Goal: Information Seeking & Learning: Learn about a topic

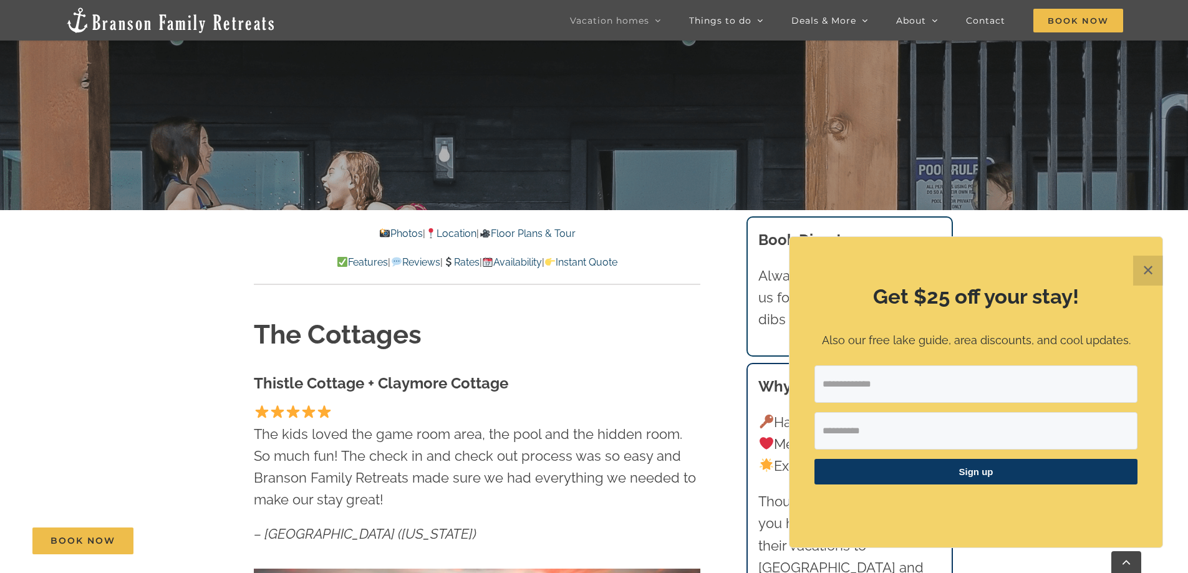
scroll to position [416, 0]
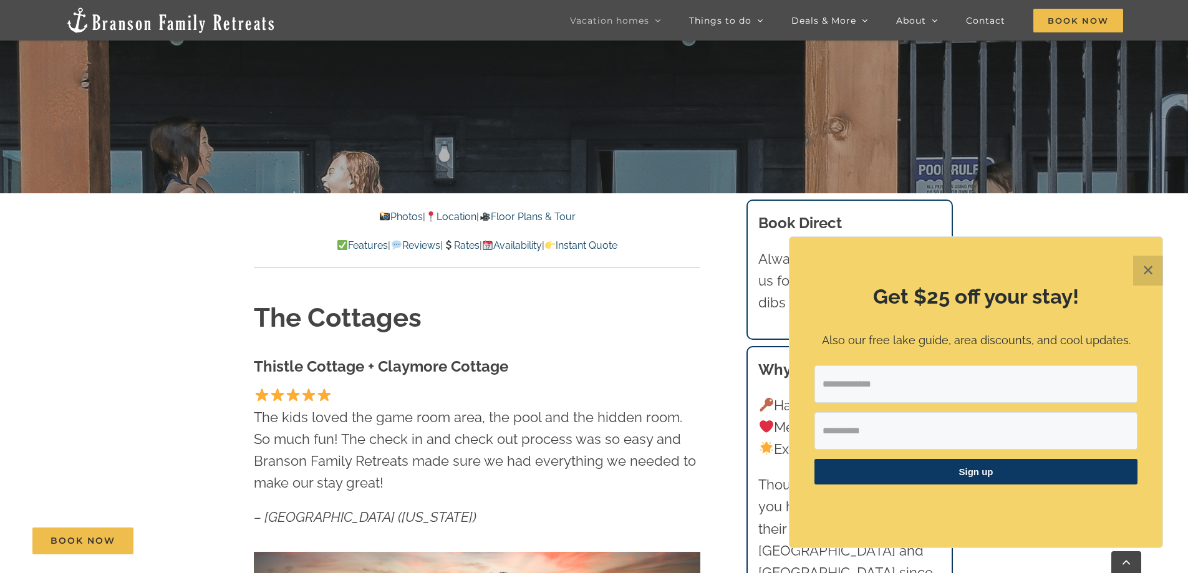
click at [1073, 390] on input "Email Address" at bounding box center [975, 383] width 323 height 37
type input "**********"
click at [917, 426] on input "First Name" at bounding box center [975, 430] width 323 height 37
type input "*****"
click at [984, 479] on span "Sign up" at bounding box center [975, 472] width 323 height 26
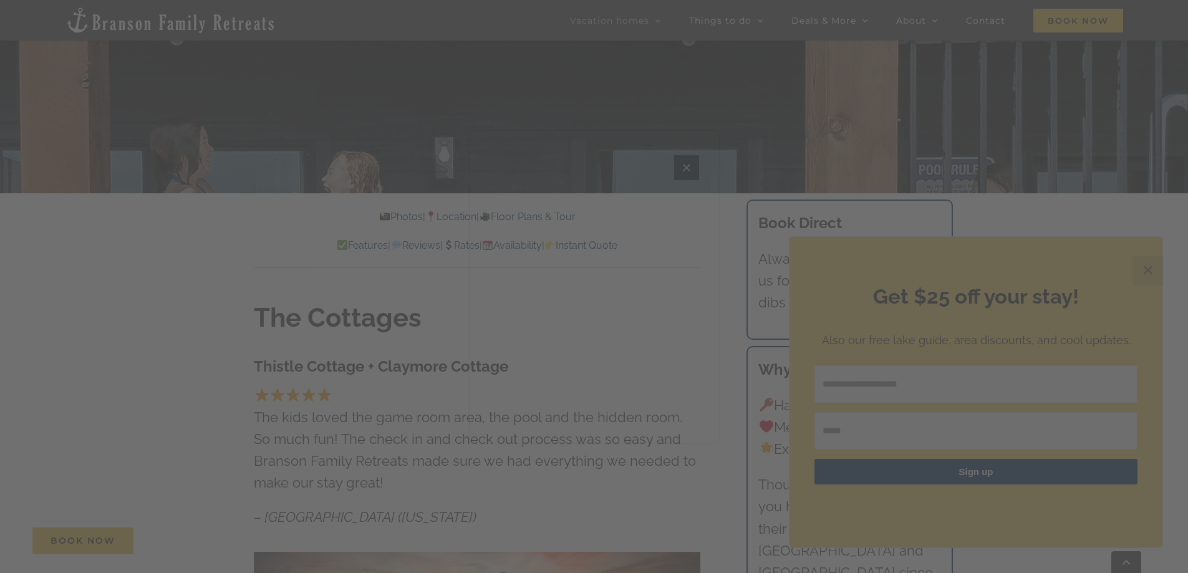
click at [685, 171] on icon "Close" at bounding box center [686, 167] width 15 height 15
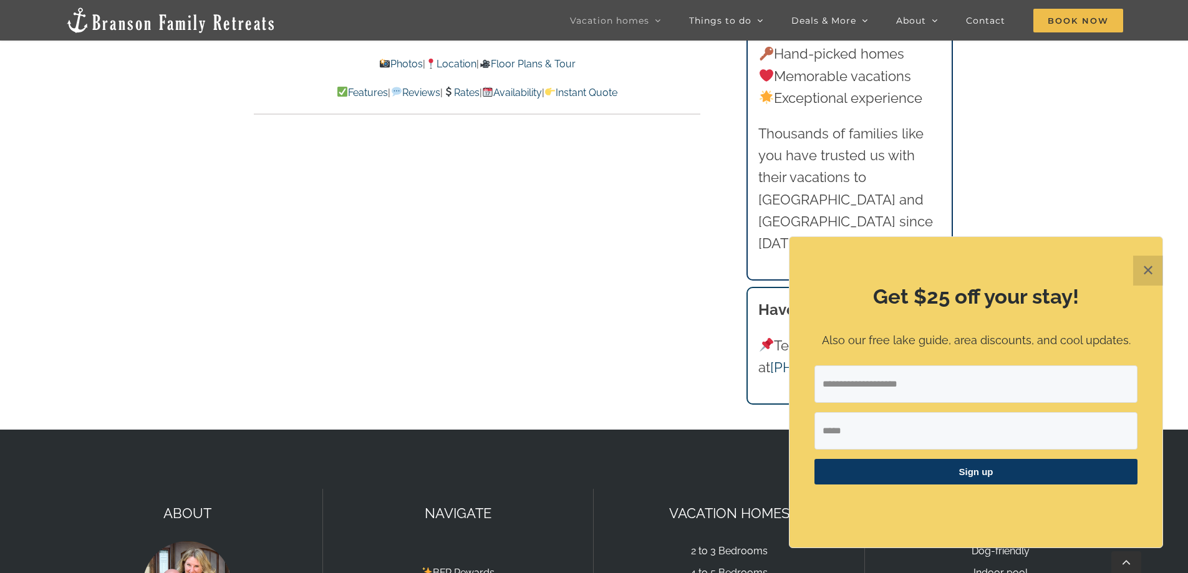
scroll to position [13634, 0]
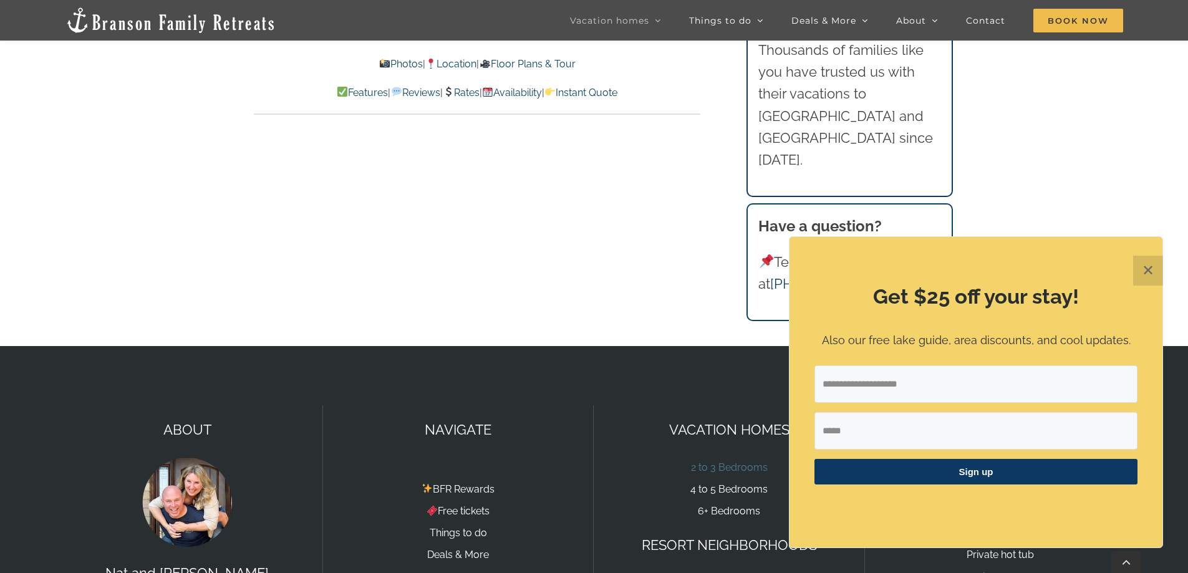
click at [732, 461] on link "2 to 3 Bedrooms" at bounding box center [729, 467] width 77 height 12
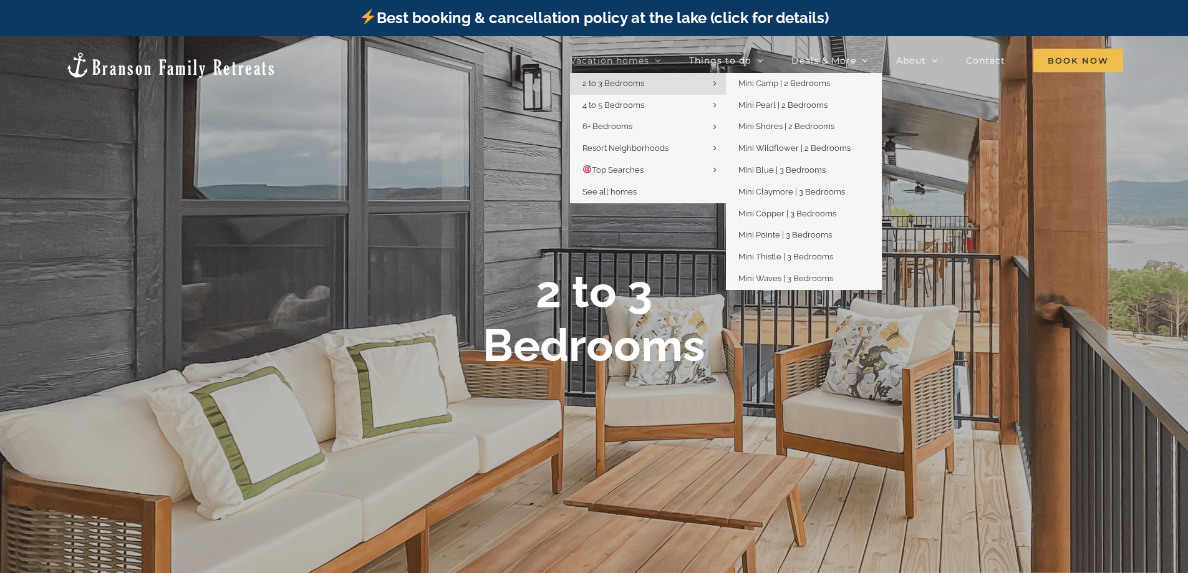
click at [625, 79] on span "2 to 3 Bedrooms" at bounding box center [613, 83] width 62 height 9
click at [743, 79] on span "Mini Camp | 2 Bedrooms" at bounding box center [784, 83] width 92 height 9
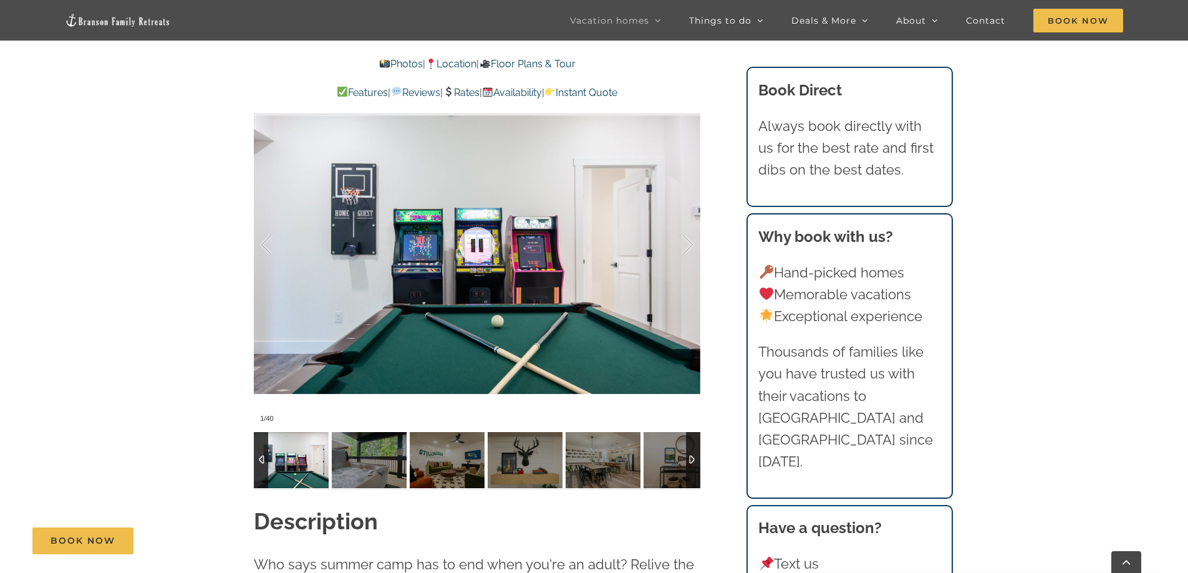
scroll to position [1081, 0]
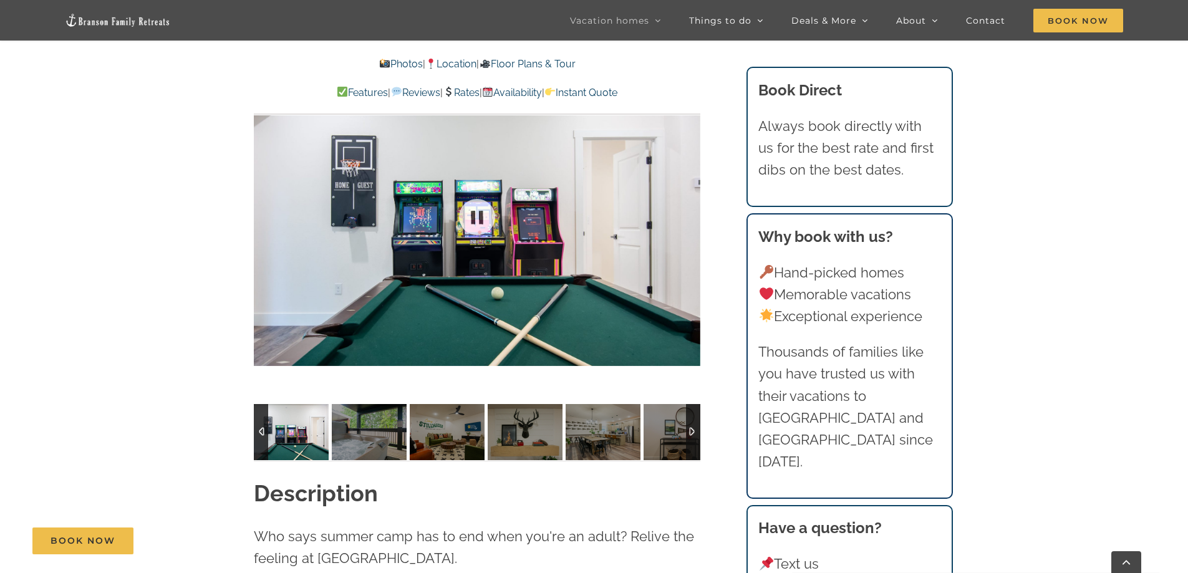
click at [685, 211] on div at bounding box center [477, 217] width 446 height 367
click at [686, 211] on div at bounding box center [674, 216] width 39 height 77
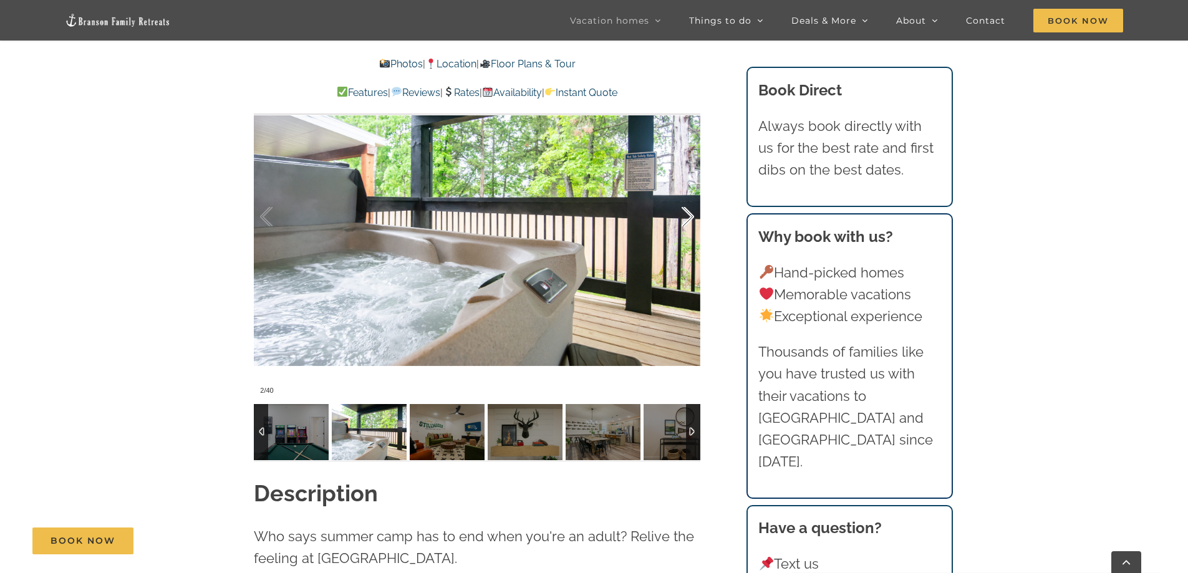
click at [686, 211] on div at bounding box center [674, 216] width 39 height 77
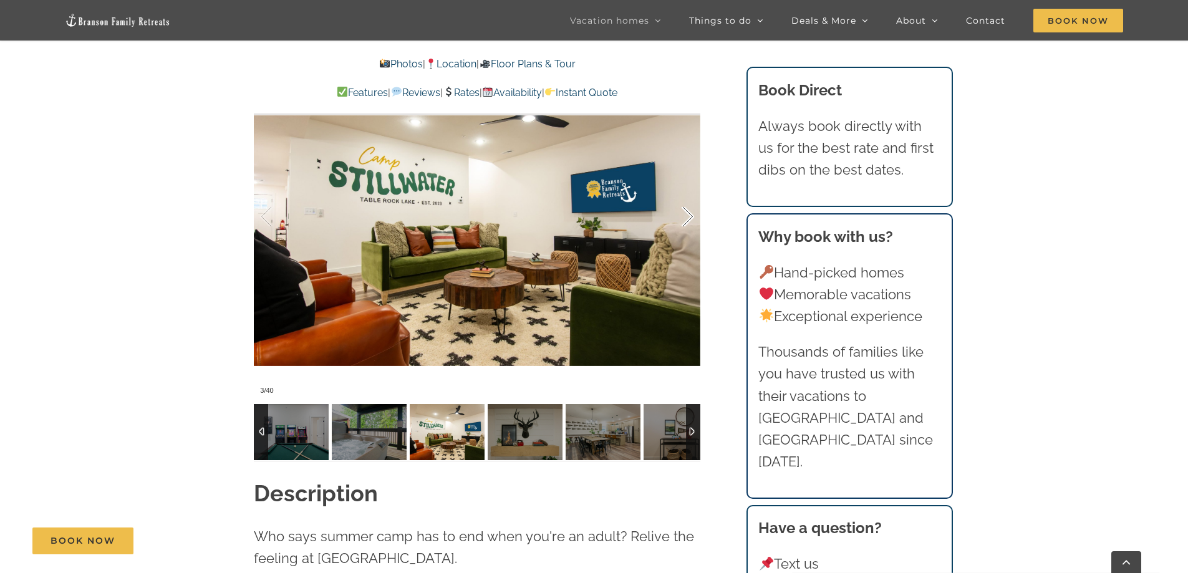
click at [686, 211] on div at bounding box center [674, 216] width 39 height 77
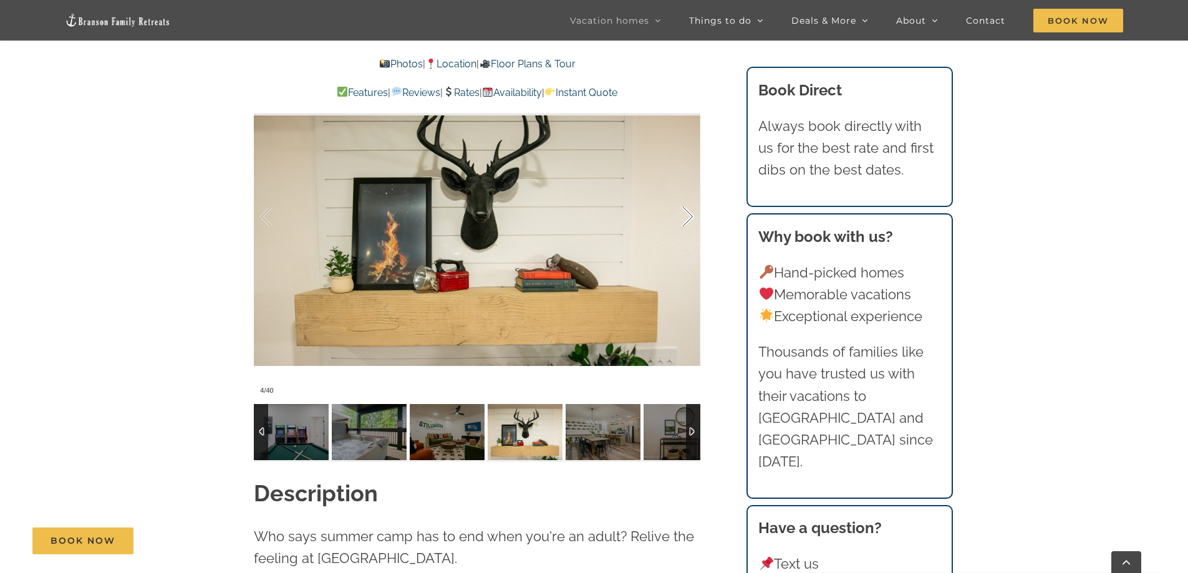
click at [686, 211] on div at bounding box center [674, 216] width 39 height 77
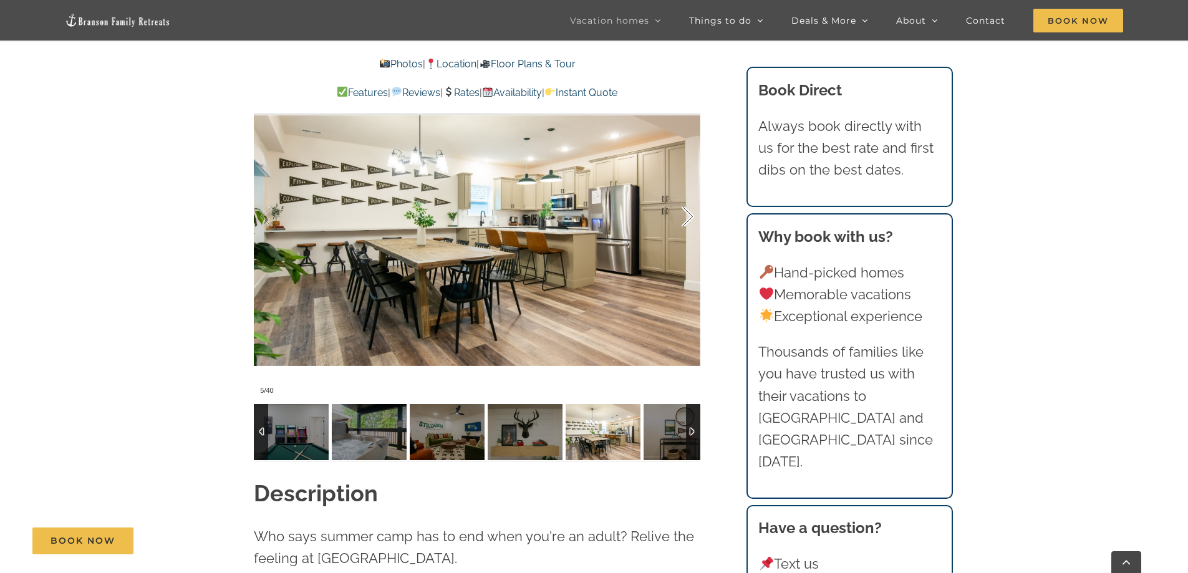
click at [686, 211] on div at bounding box center [674, 216] width 39 height 77
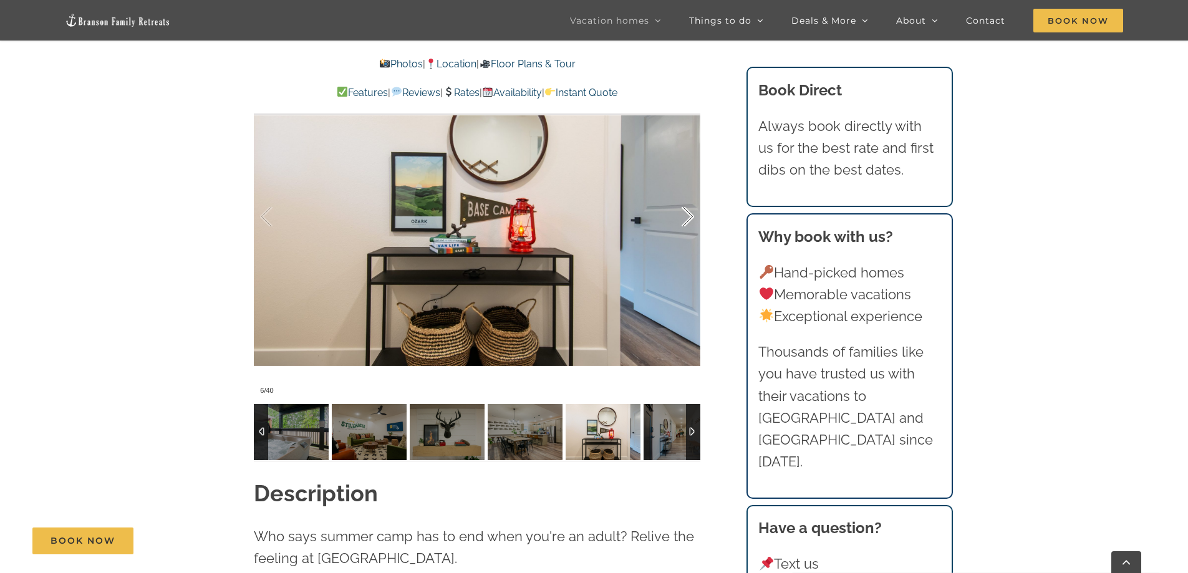
click at [686, 211] on div at bounding box center [674, 216] width 39 height 77
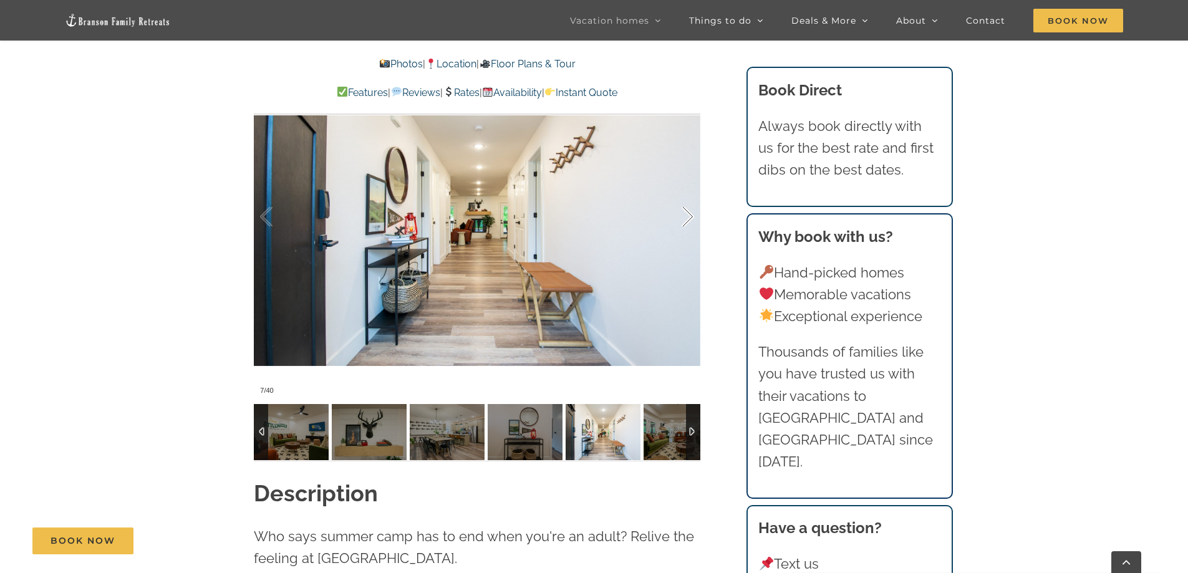
click at [686, 211] on div at bounding box center [674, 216] width 39 height 77
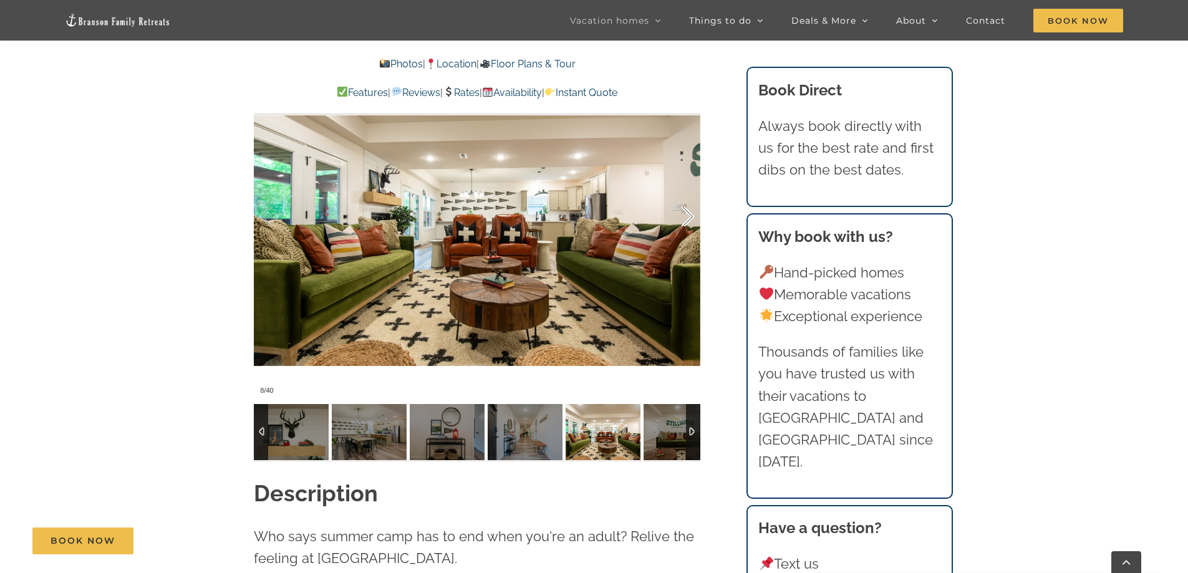
click at [686, 211] on div at bounding box center [674, 216] width 39 height 77
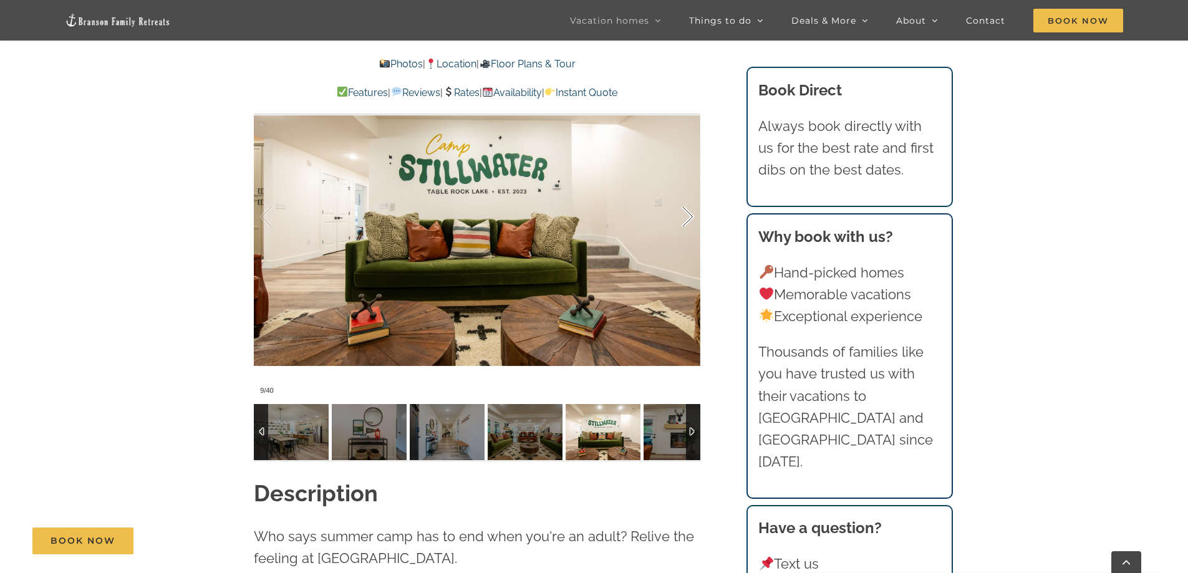
click at [686, 211] on div at bounding box center [674, 216] width 39 height 77
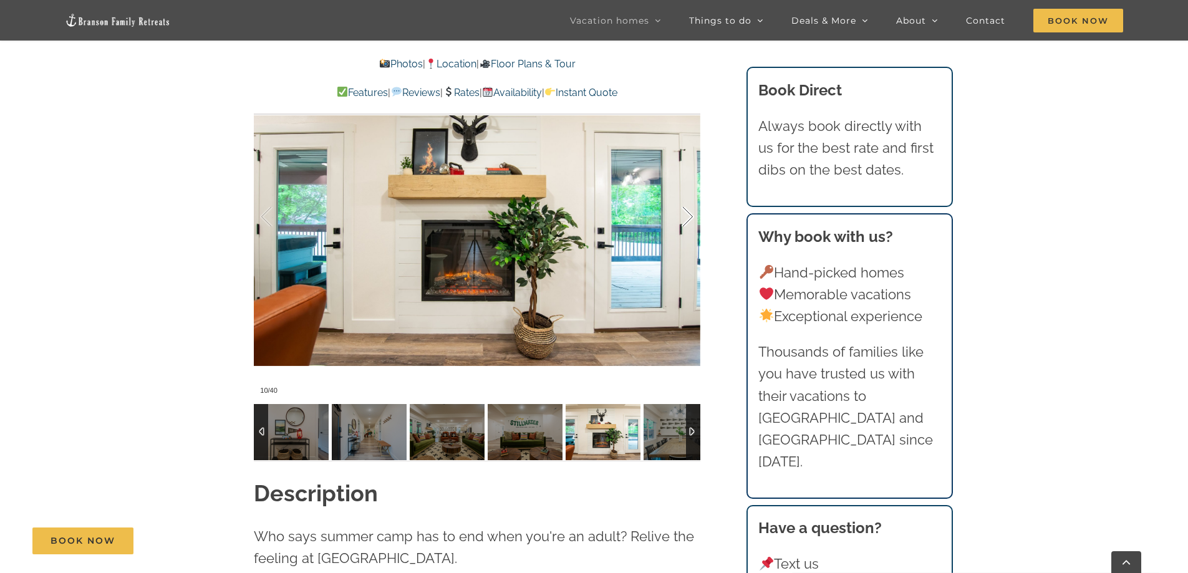
click at [686, 211] on div at bounding box center [674, 216] width 39 height 77
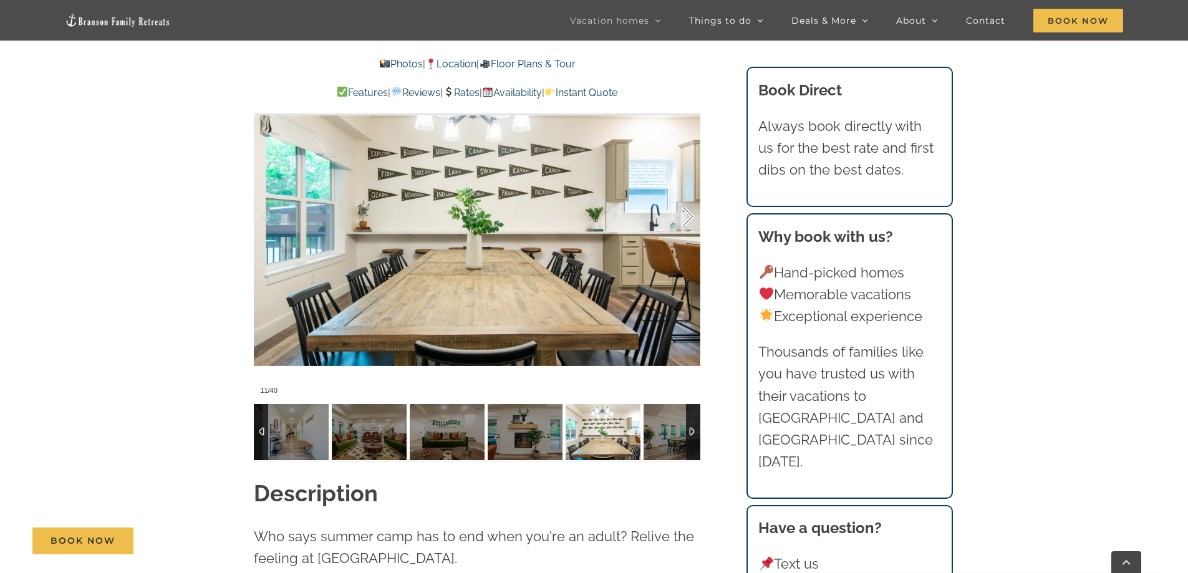
click at [686, 211] on div at bounding box center [674, 216] width 39 height 77
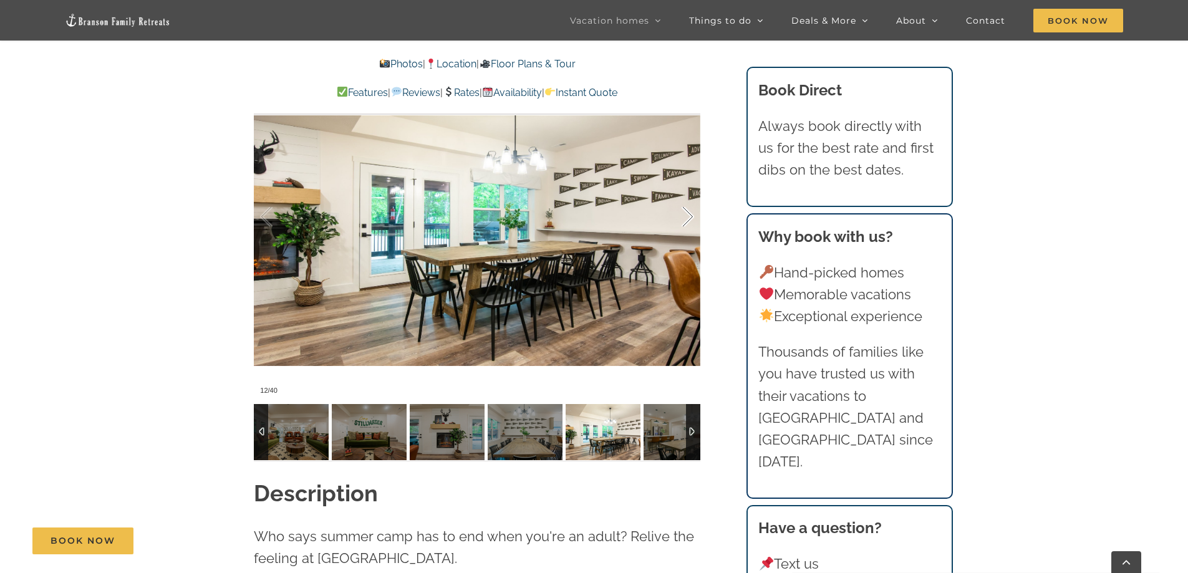
click at [687, 212] on div at bounding box center [674, 216] width 39 height 77
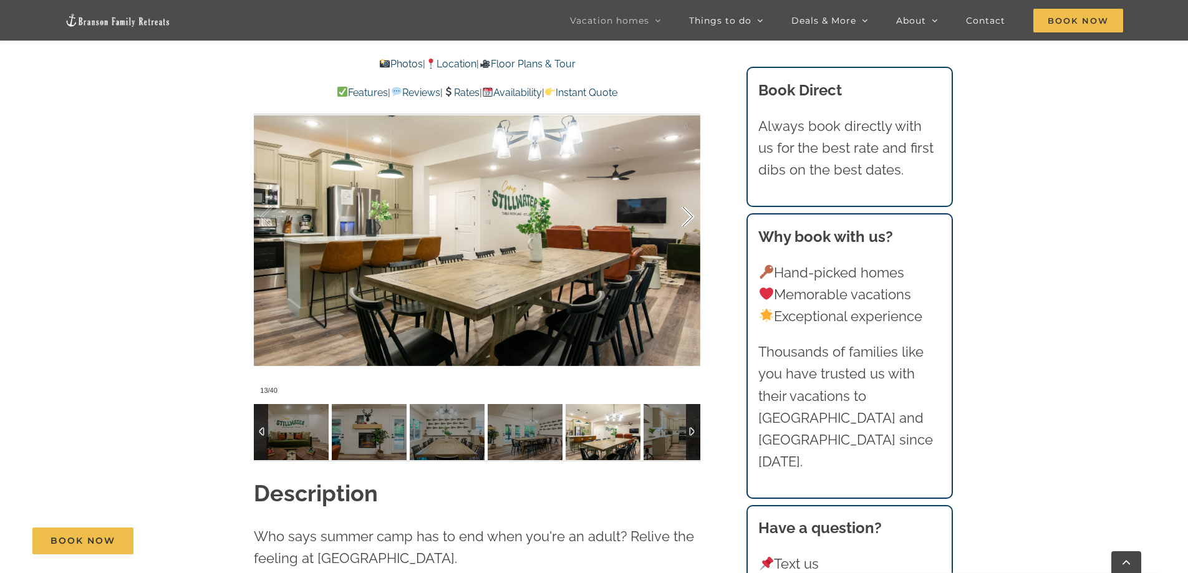
click at [687, 212] on div at bounding box center [674, 216] width 39 height 77
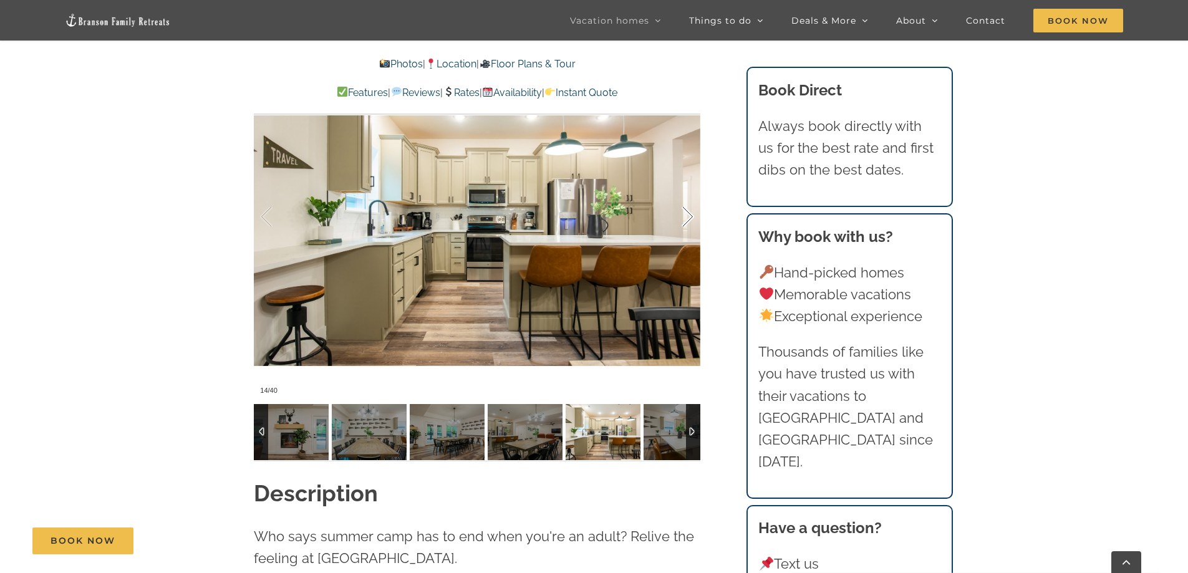
click at [687, 212] on div at bounding box center [674, 216] width 39 height 77
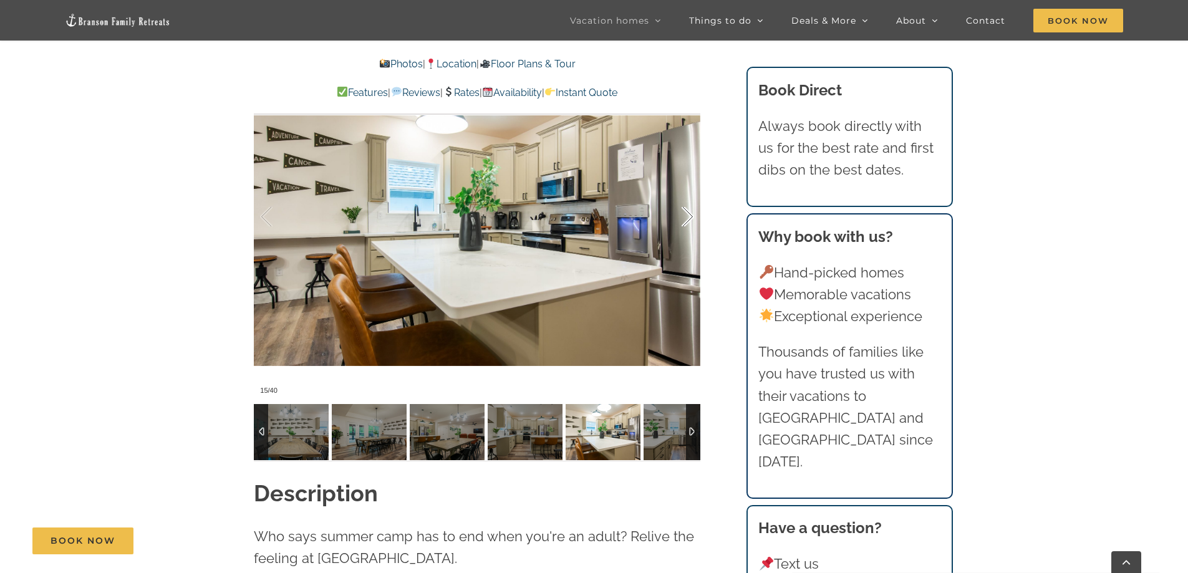
click at [687, 212] on div at bounding box center [674, 216] width 39 height 77
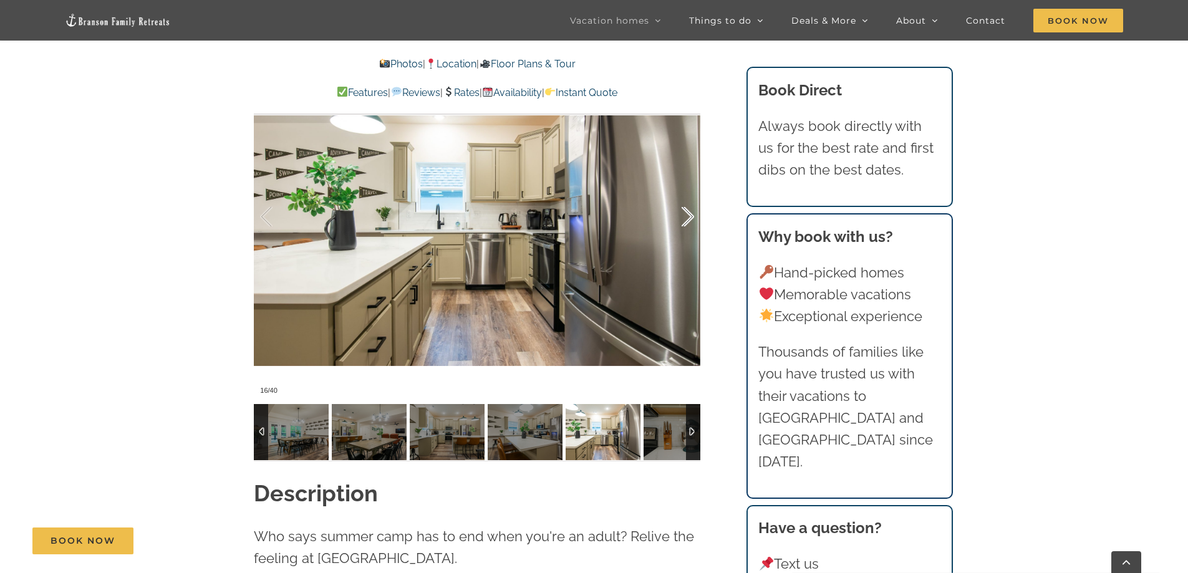
click at [687, 212] on div at bounding box center [674, 216] width 39 height 77
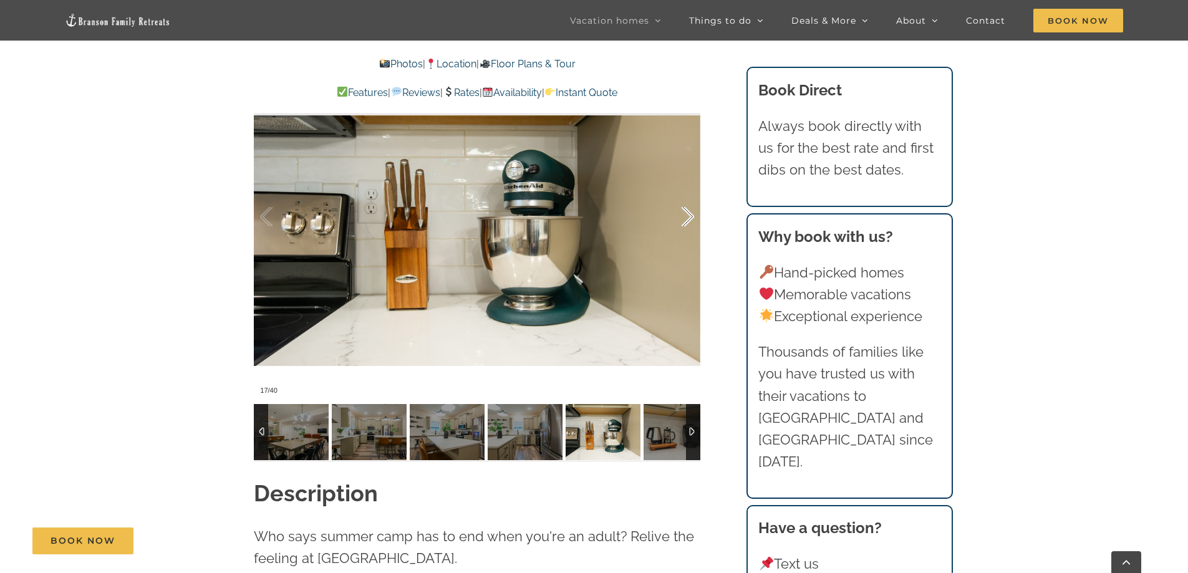
click at [687, 212] on div at bounding box center [674, 216] width 39 height 77
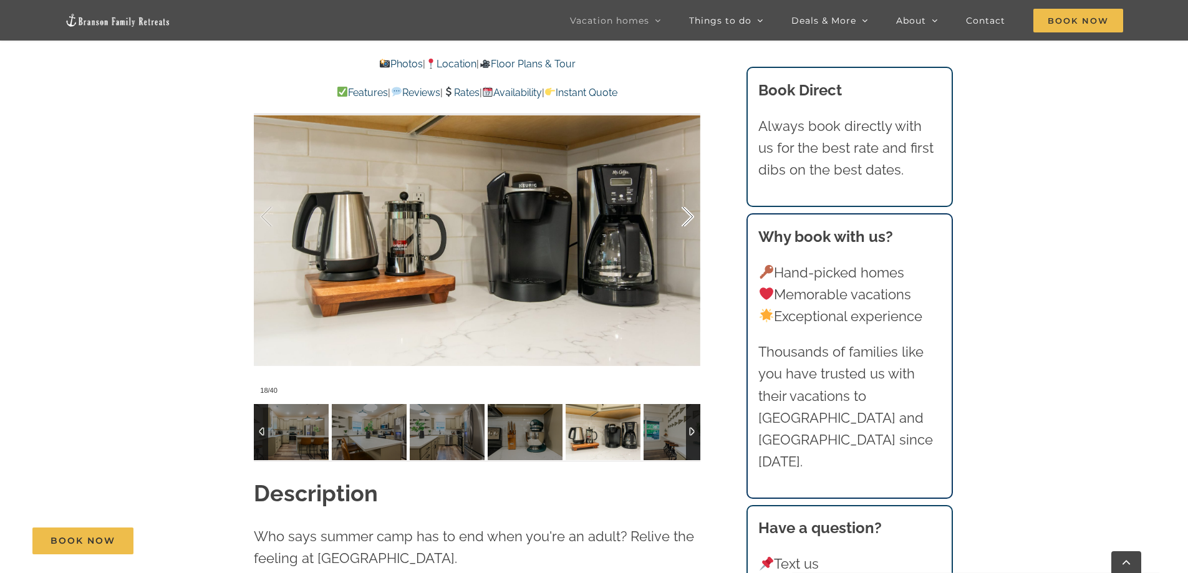
click at [687, 212] on div at bounding box center [674, 216] width 39 height 77
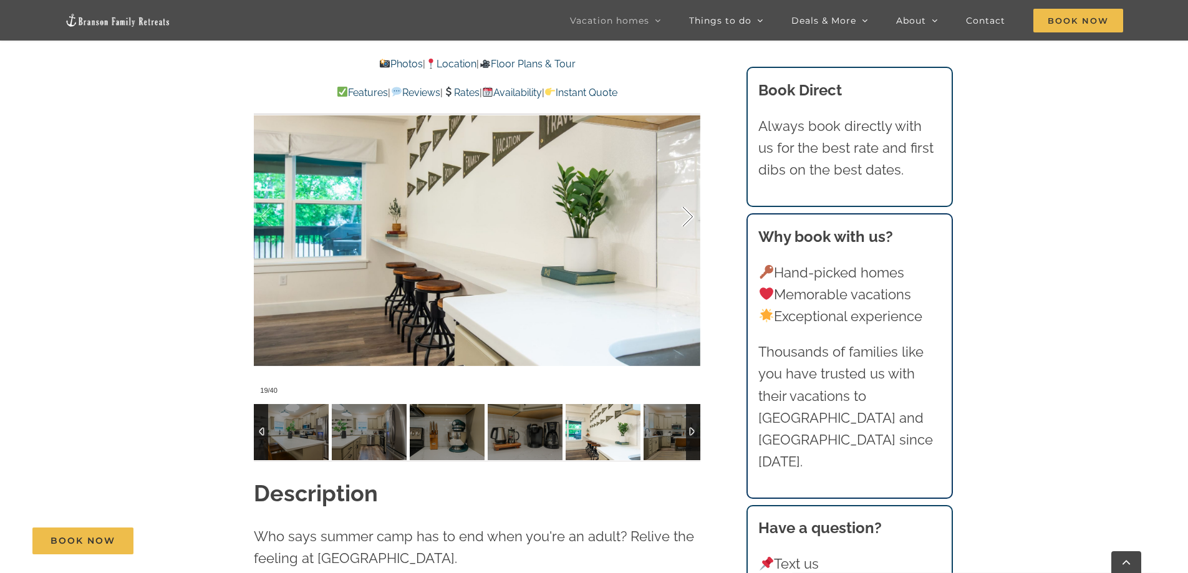
click at [687, 212] on div at bounding box center [674, 216] width 39 height 77
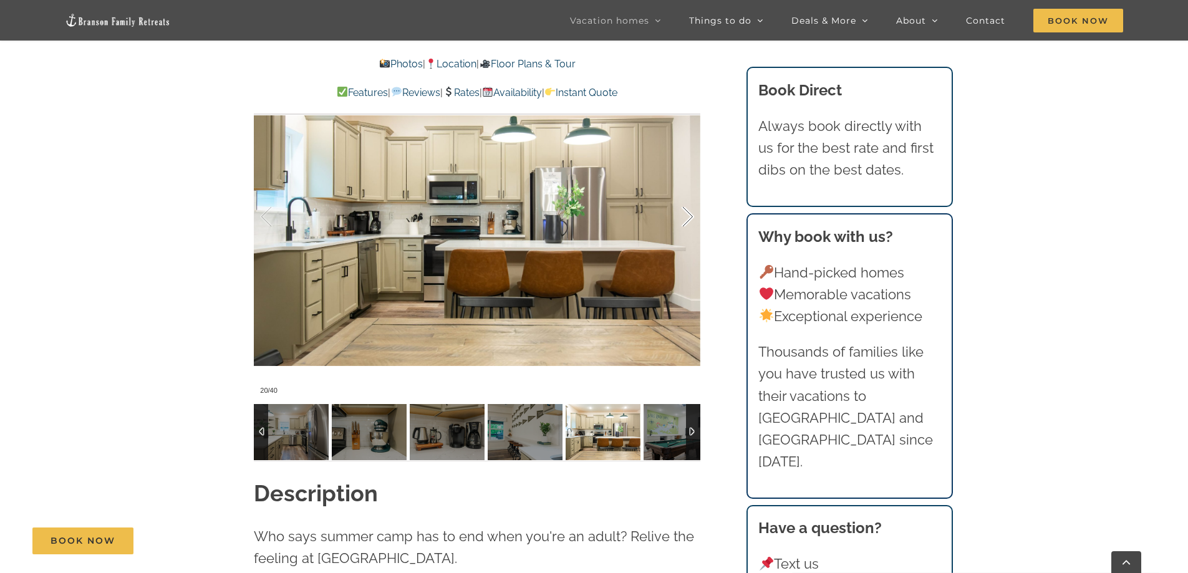
click at [687, 212] on div at bounding box center [674, 216] width 39 height 77
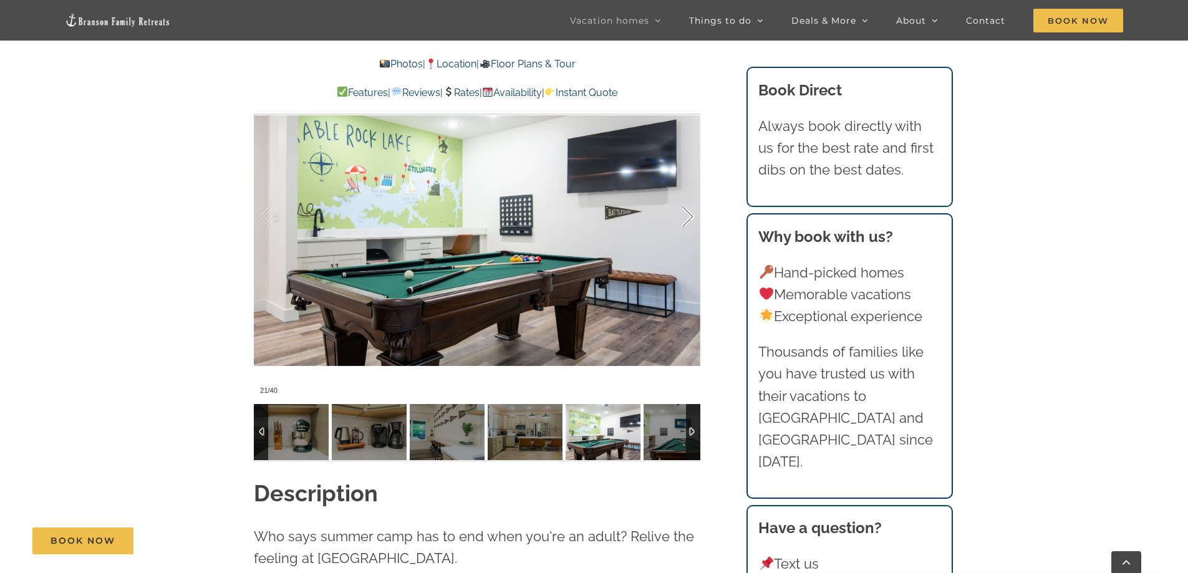
click at [687, 212] on div at bounding box center [674, 216] width 39 height 77
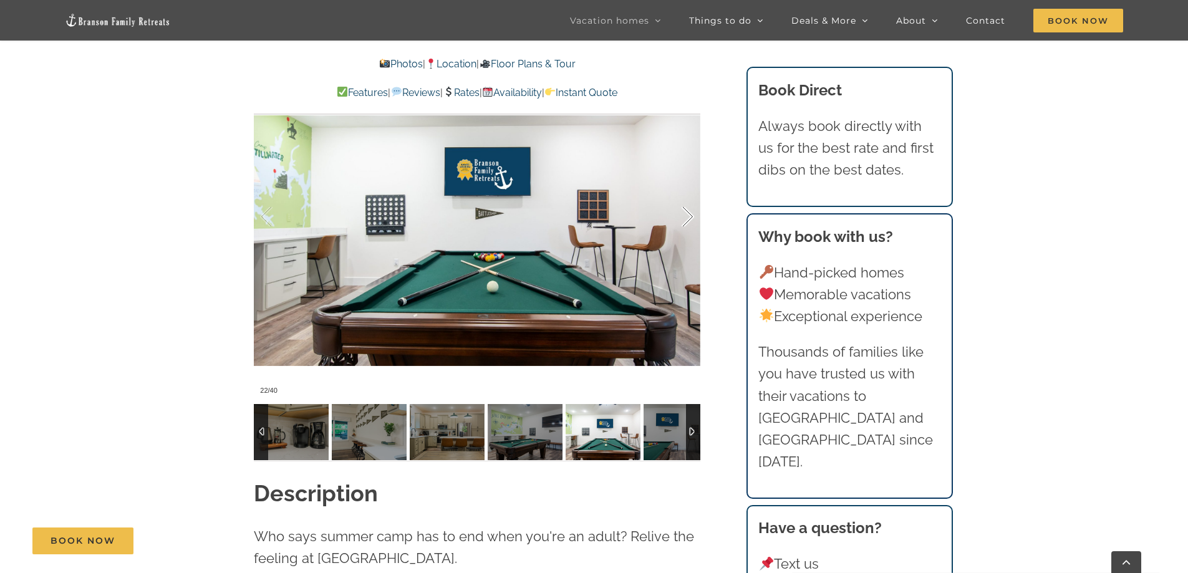
click at [687, 212] on div at bounding box center [674, 216] width 39 height 77
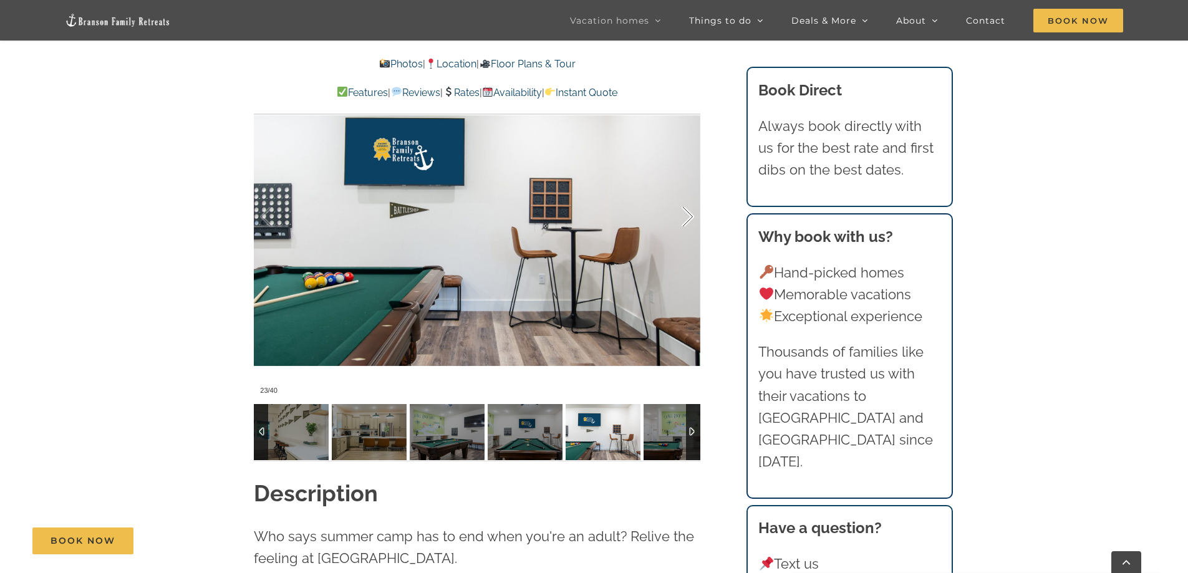
click at [687, 212] on div at bounding box center [674, 216] width 39 height 77
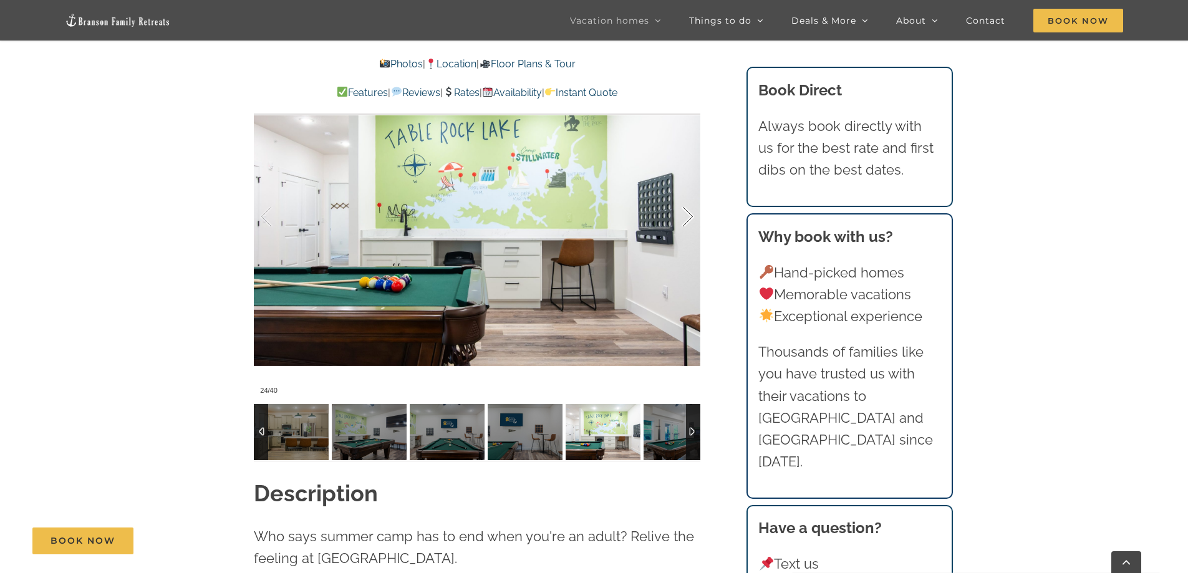
click at [688, 212] on div at bounding box center [674, 216] width 39 height 77
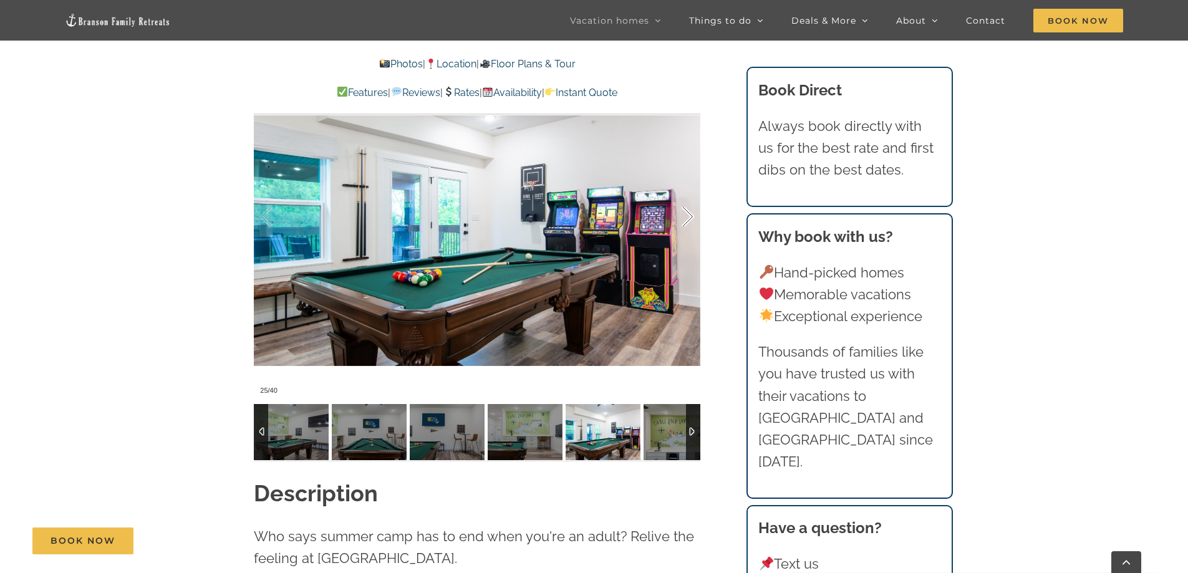
click at [688, 212] on div at bounding box center [674, 216] width 39 height 77
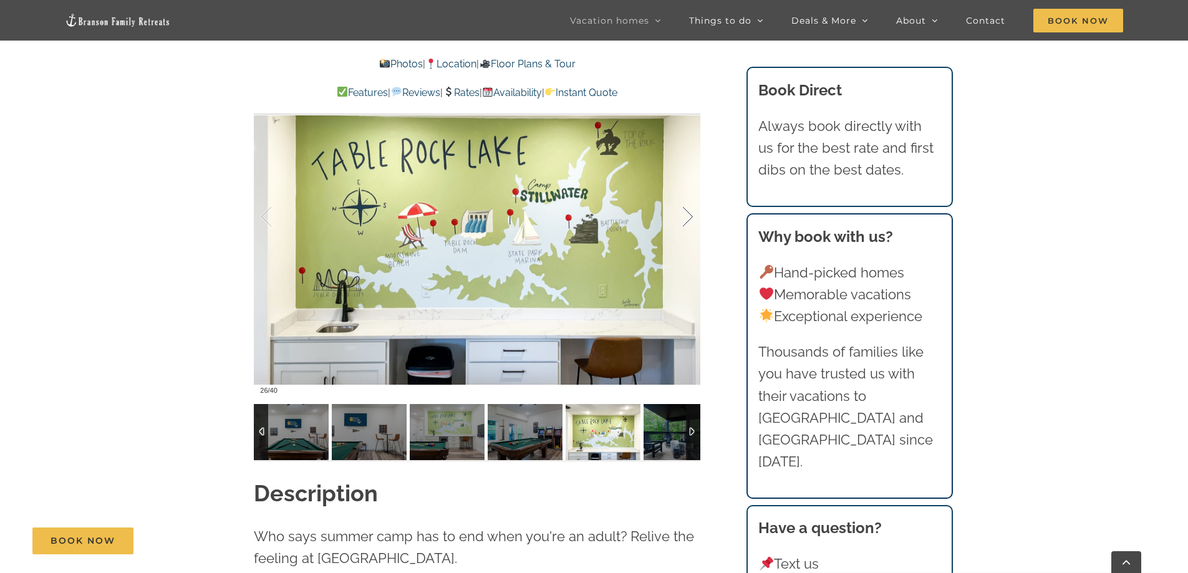
click at [688, 212] on div at bounding box center [674, 216] width 39 height 77
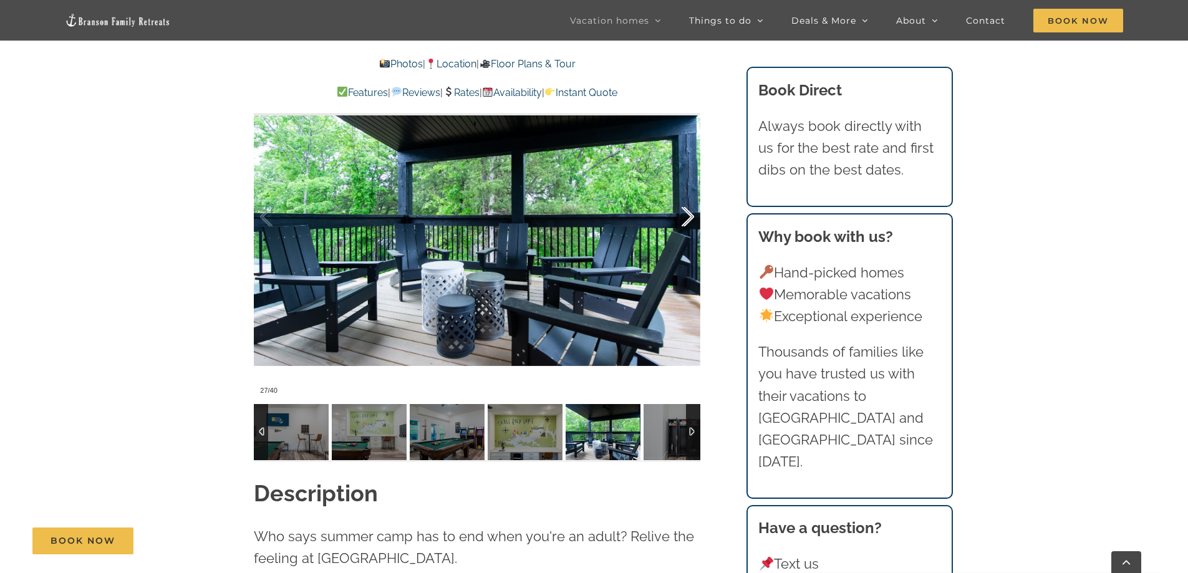
click at [688, 212] on div at bounding box center [674, 216] width 39 height 77
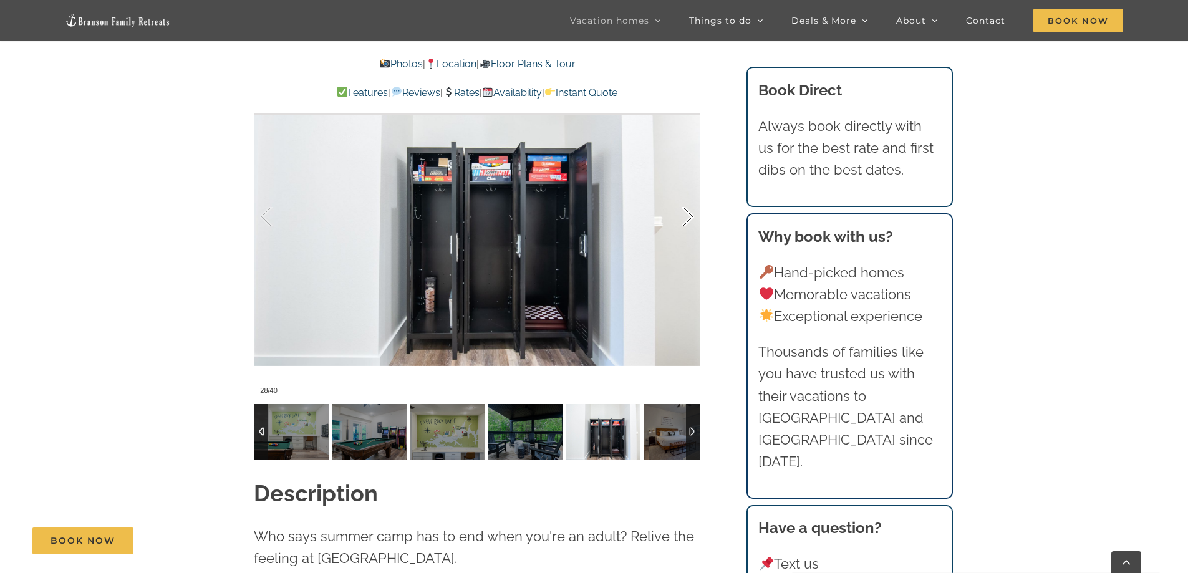
click at [688, 212] on div at bounding box center [674, 216] width 39 height 77
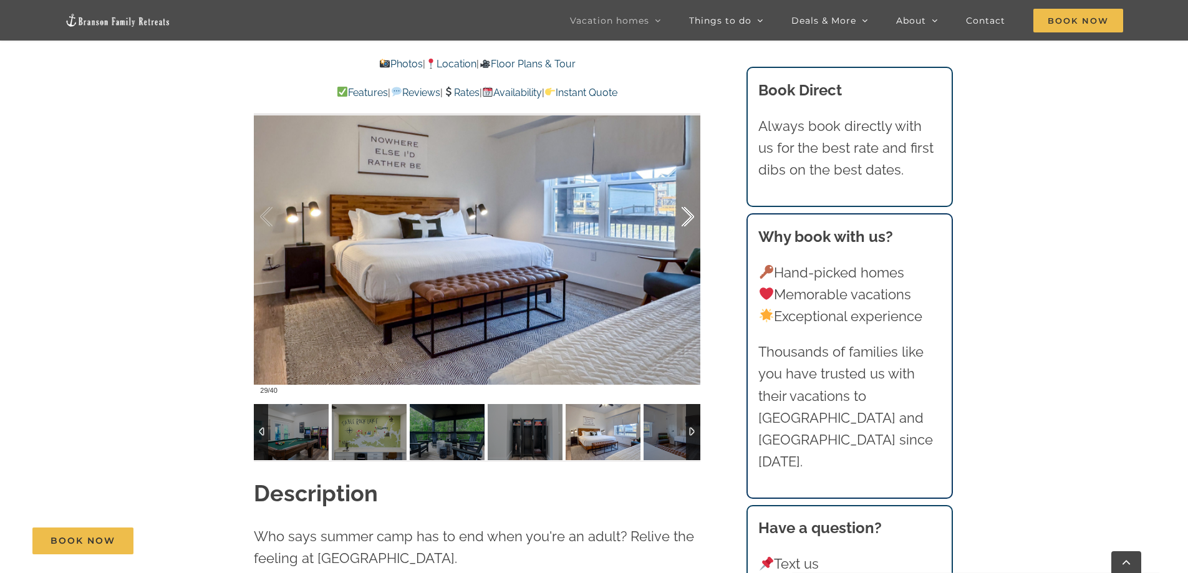
click at [689, 211] on div at bounding box center [674, 216] width 39 height 77
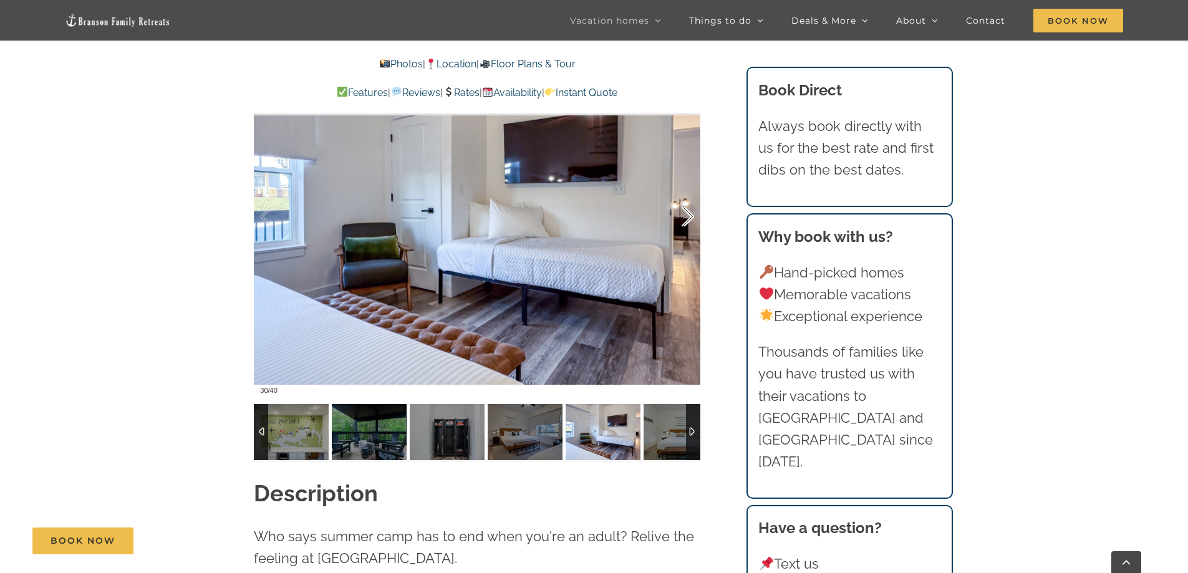
click at [689, 211] on div at bounding box center [674, 216] width 39 height 77
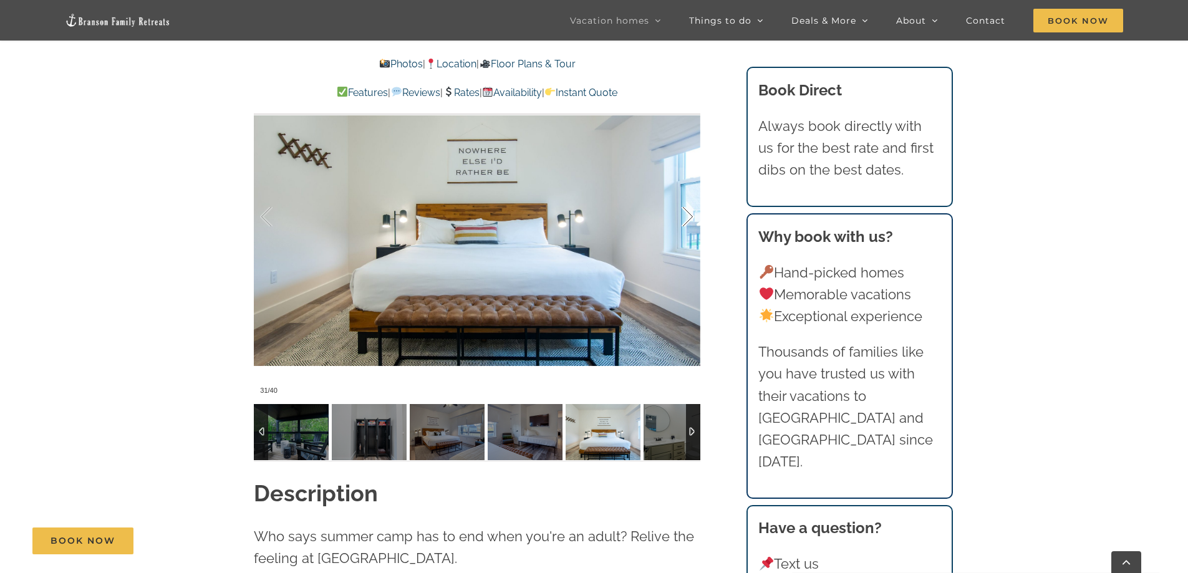
click at [689, 211] on div at bounding box center [674, 216] width 39 height 77
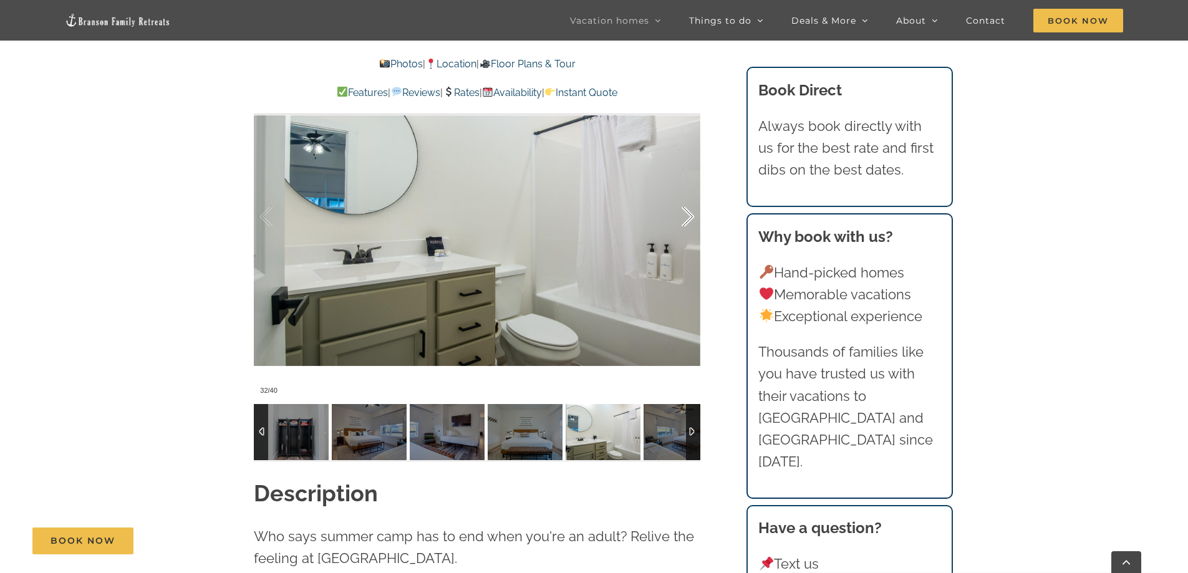
click at [689, 211] on div at bounding box center [674, 216] width 39 height 77
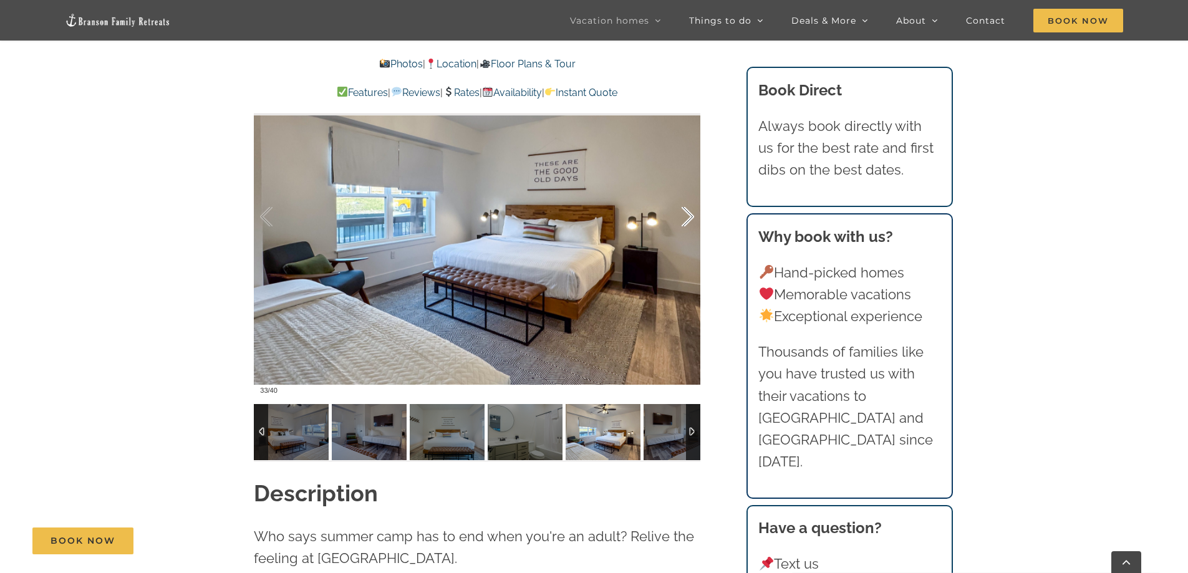
click at [689, 211] on div at bounding box center [674, 216] width 39 height 77
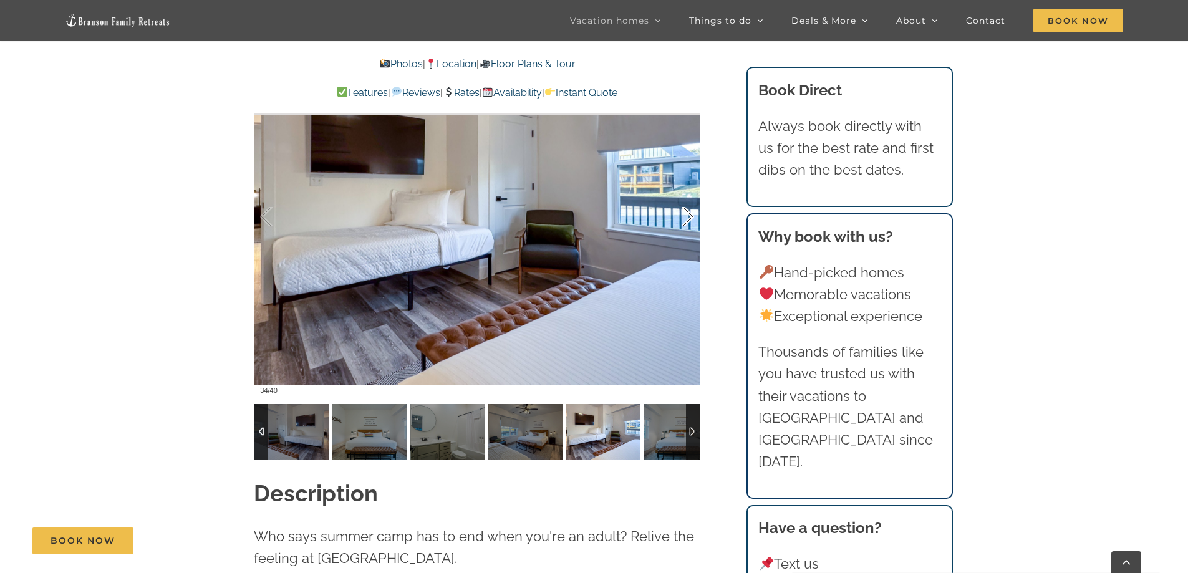
click at [689, 211] on div at bounding box center [674, 216] width 39 height 77
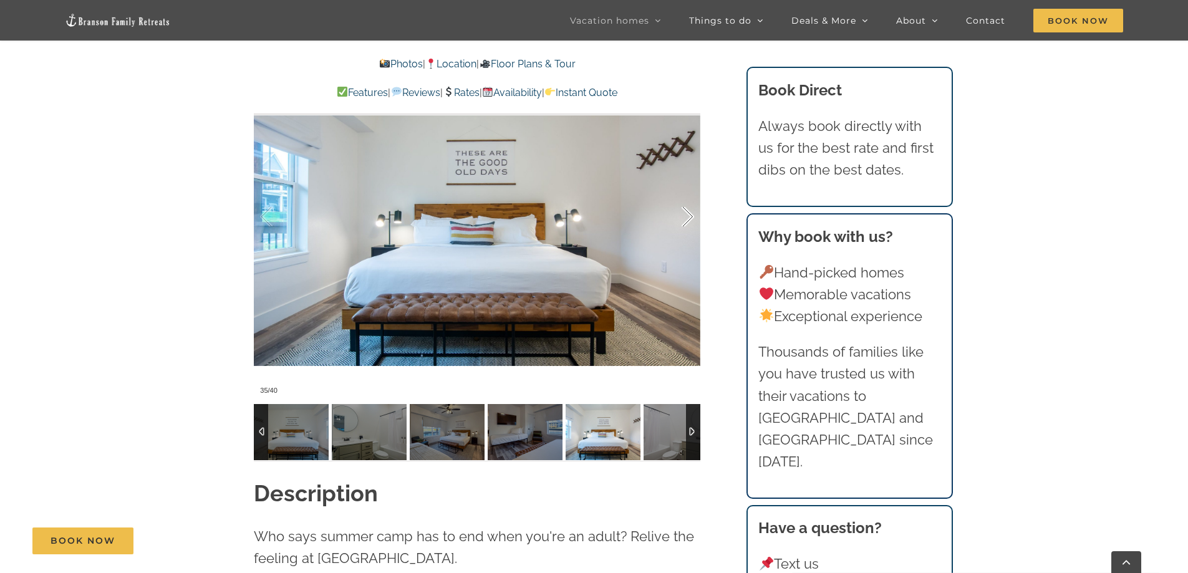
click at [689, 211] on div at bounding box center [674, 216] width 39 height 77
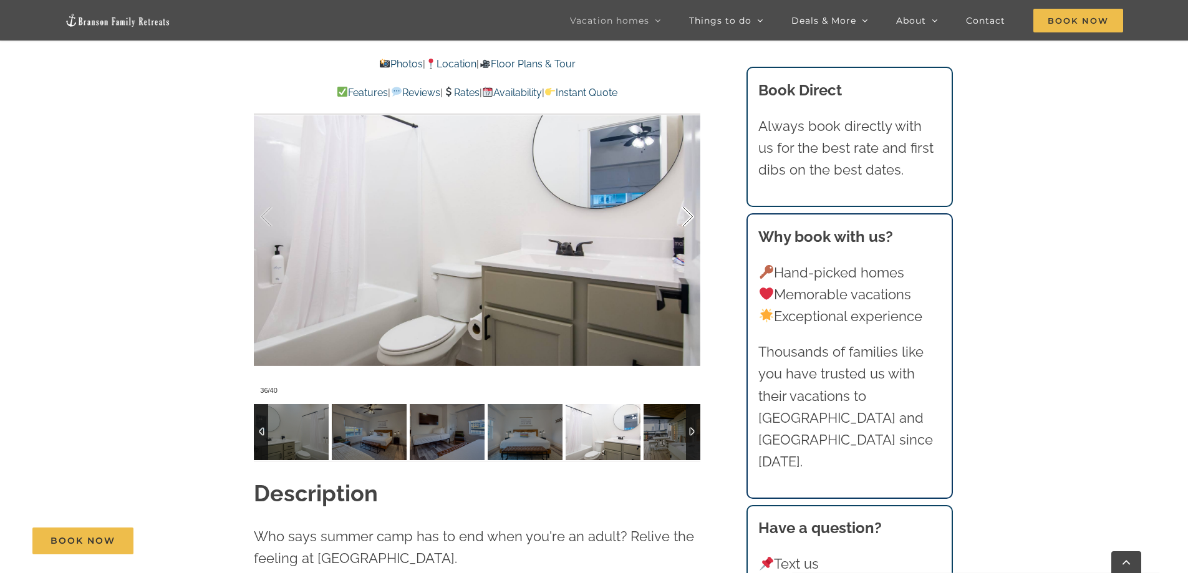
click at [689, 211] on div at bounding box center [674, 216] width 39 height 77
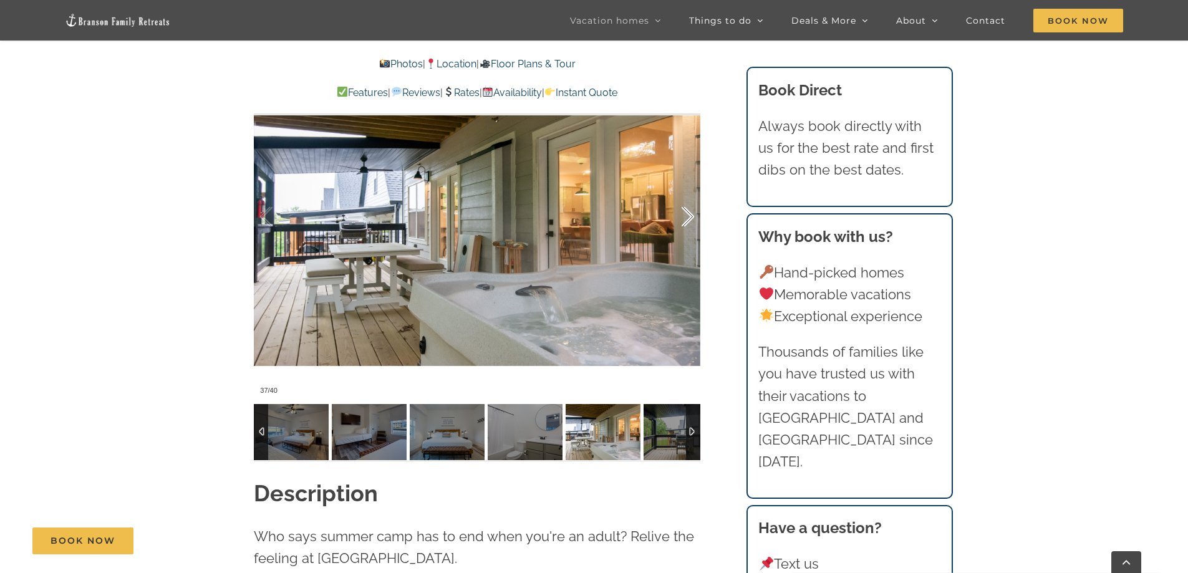
click at [689, 211] on div at bounding box center [674, 216] width 39 height 77
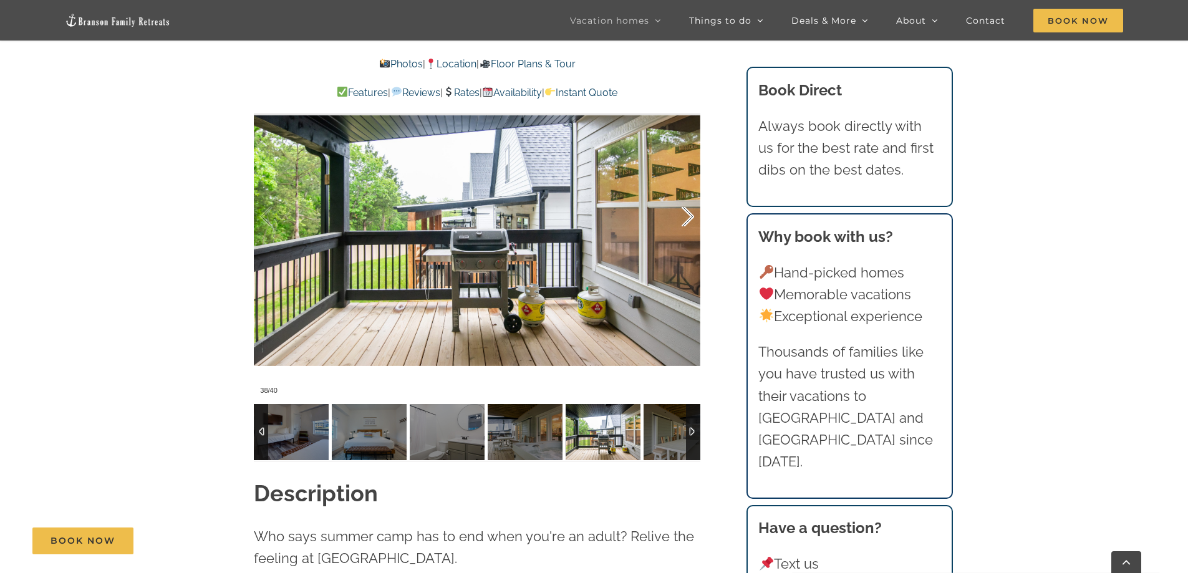
click at [689, 211] on div at bounding box center [674, 216] width 39 height 77
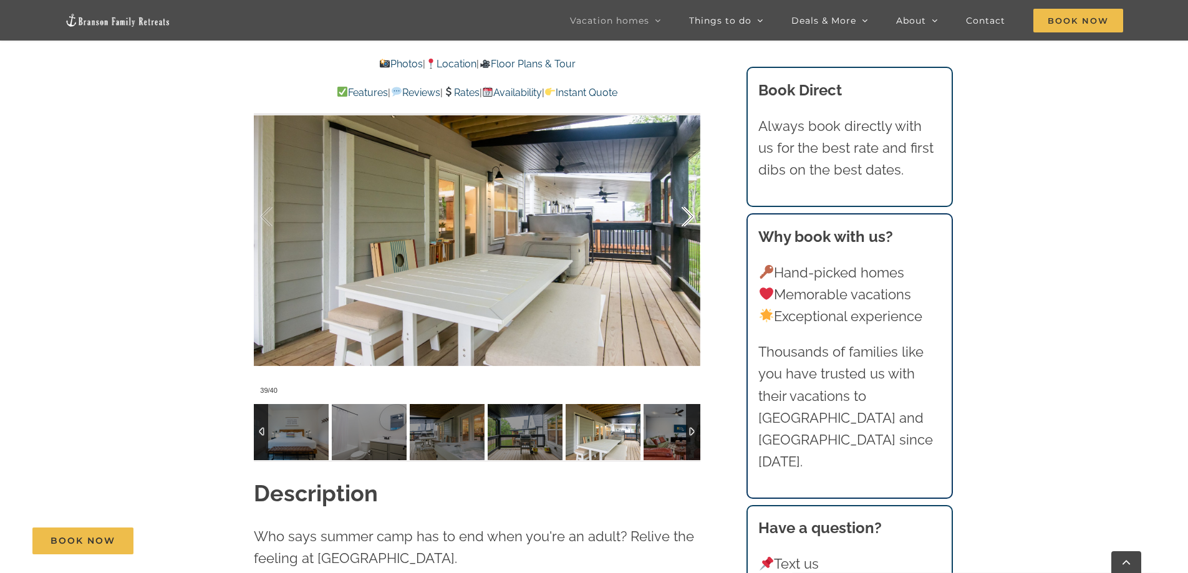
click at [689, 211] on div at bounding box center [674, 216] width 39 height 77
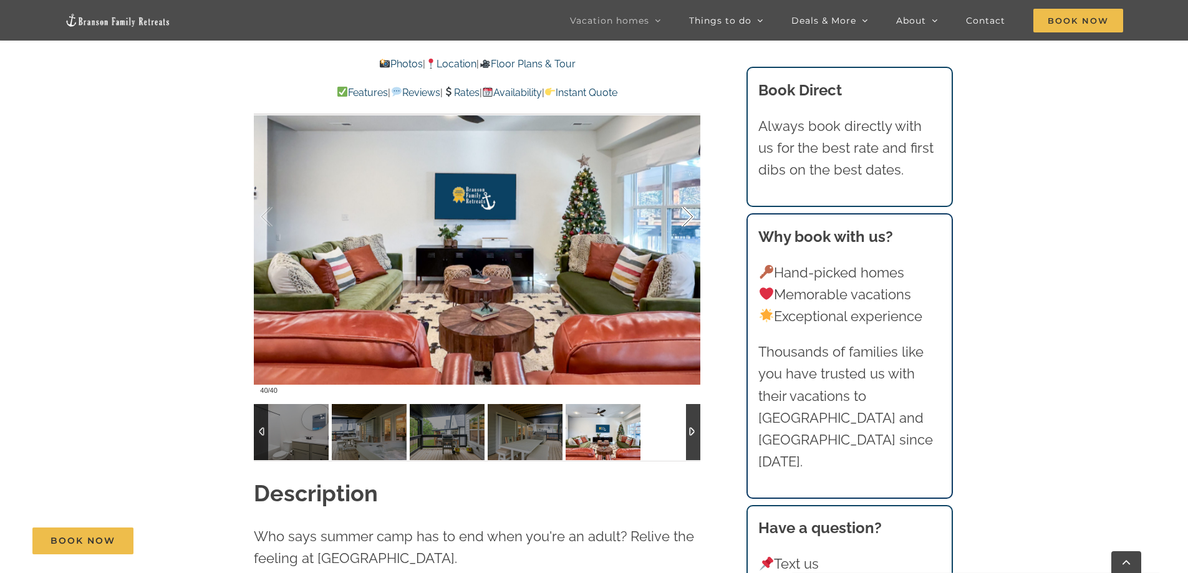
click at [689, 211] on div at bounding box center [674, 216] width 39 height 77
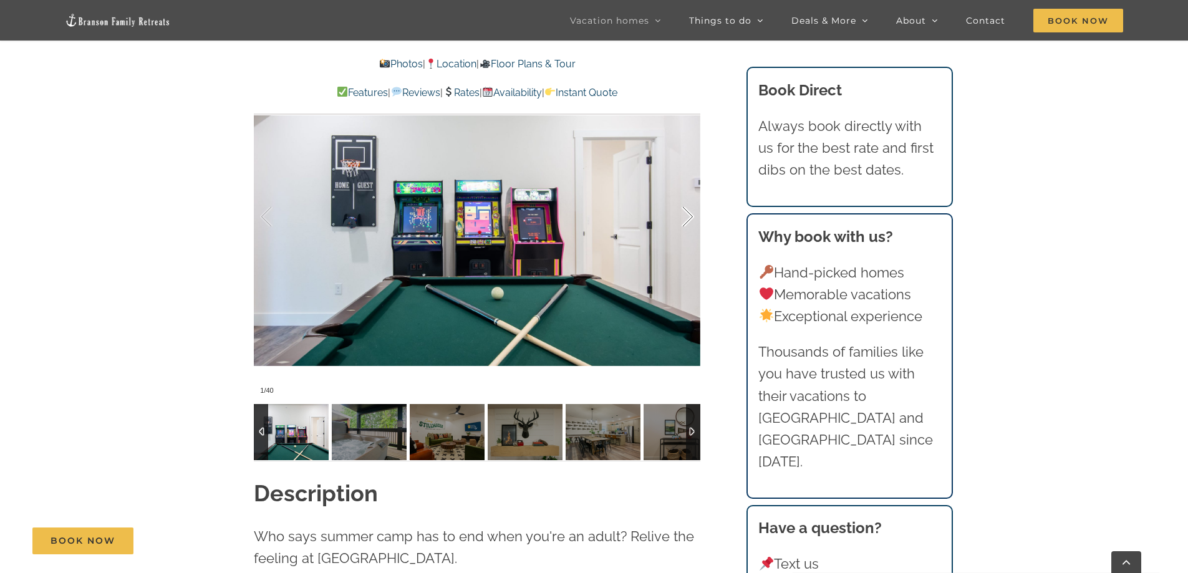
click at [689, 211] on div at bounding box center [674, 216] width 39 height 77
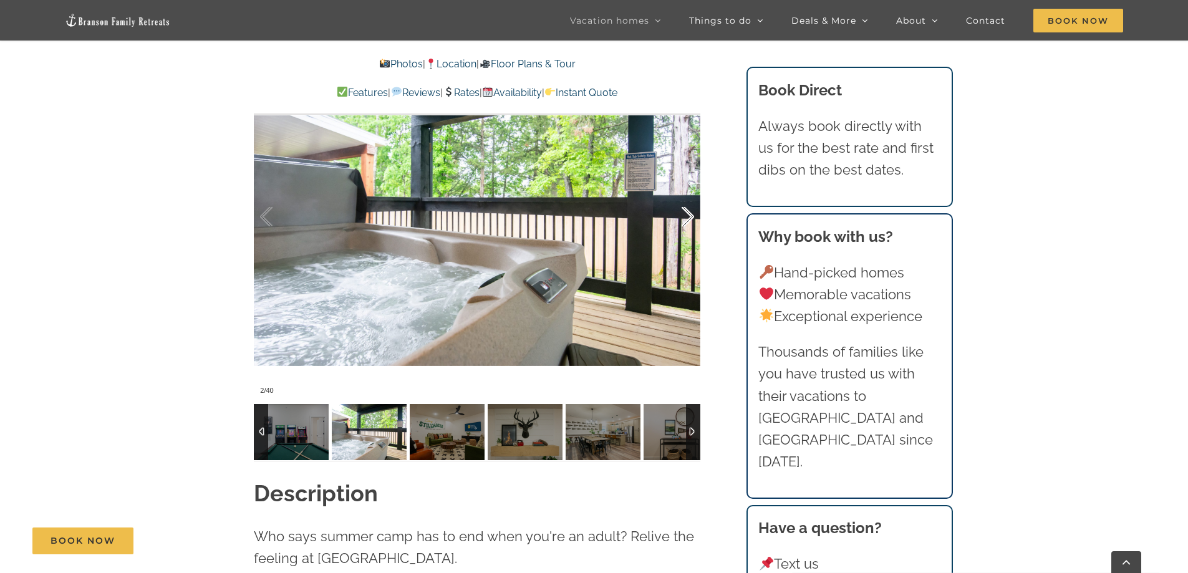
click at [689, 211] on div at bounding box center [674, 216] width 39 height 77
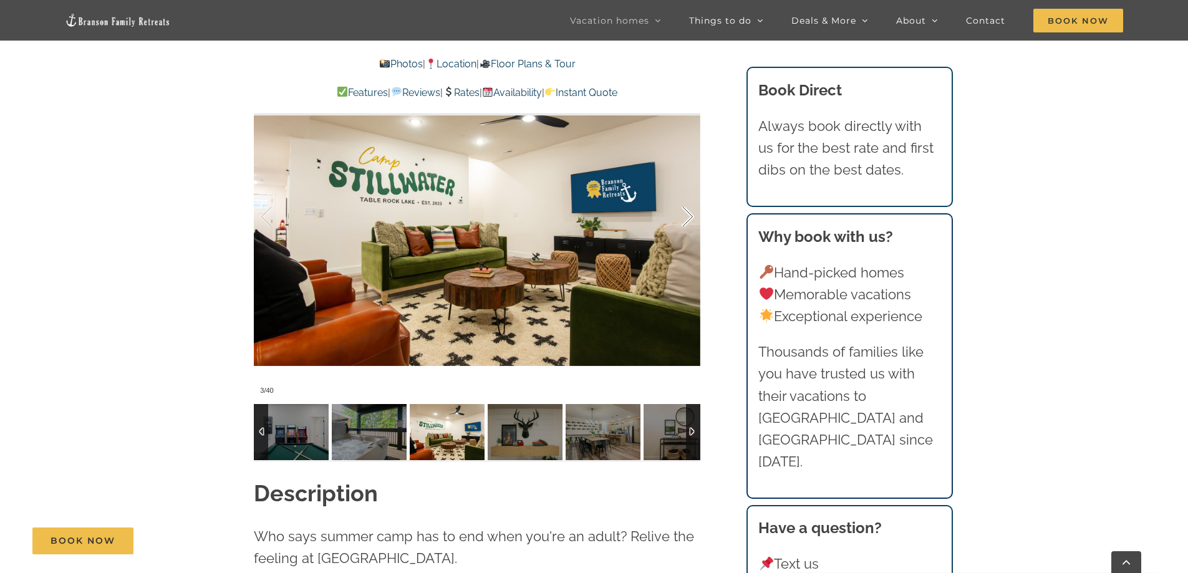
click at [689, 211] on div at bounding box center [674, 216] width 39 height 77
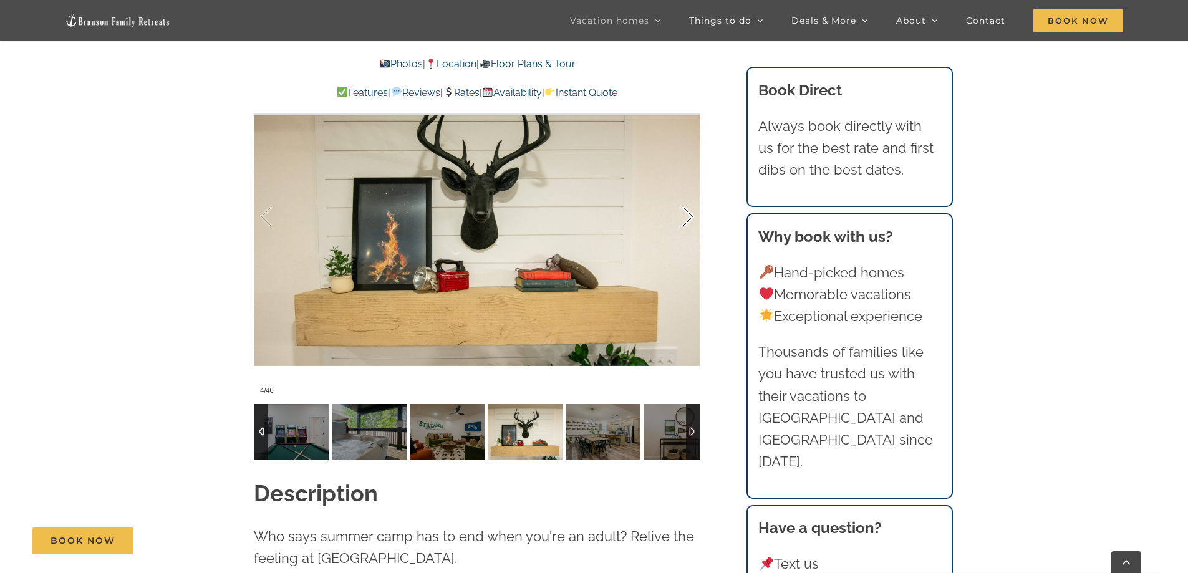
click at [689, 211] on div at bounding box center [674, 216] width 39 height 77
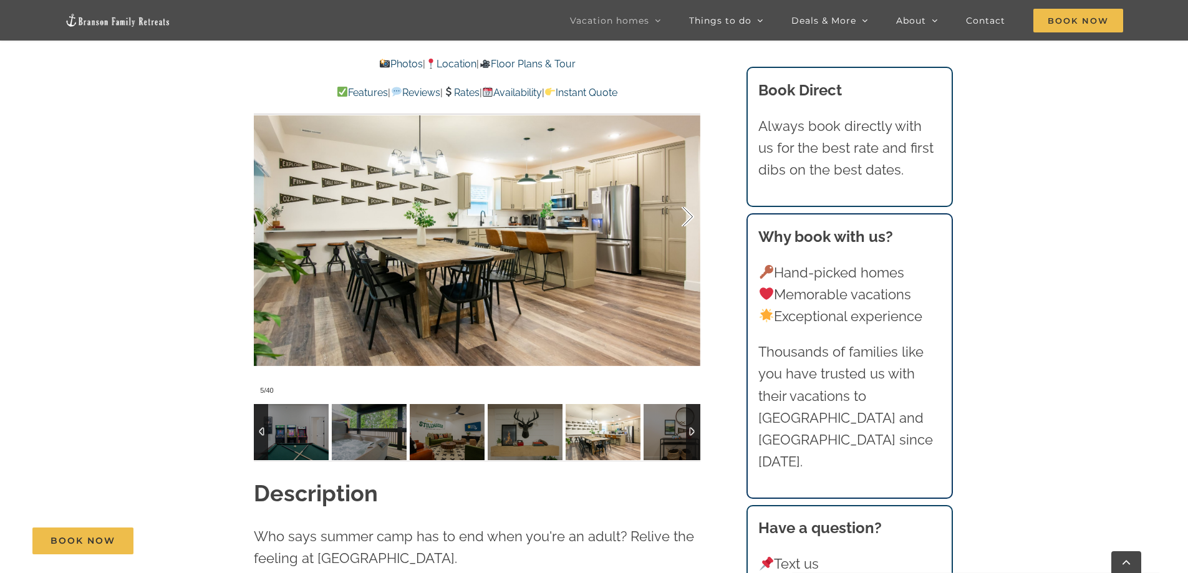
click at [689, 211] on div at bounding box center [674, 216] width 39 height 77
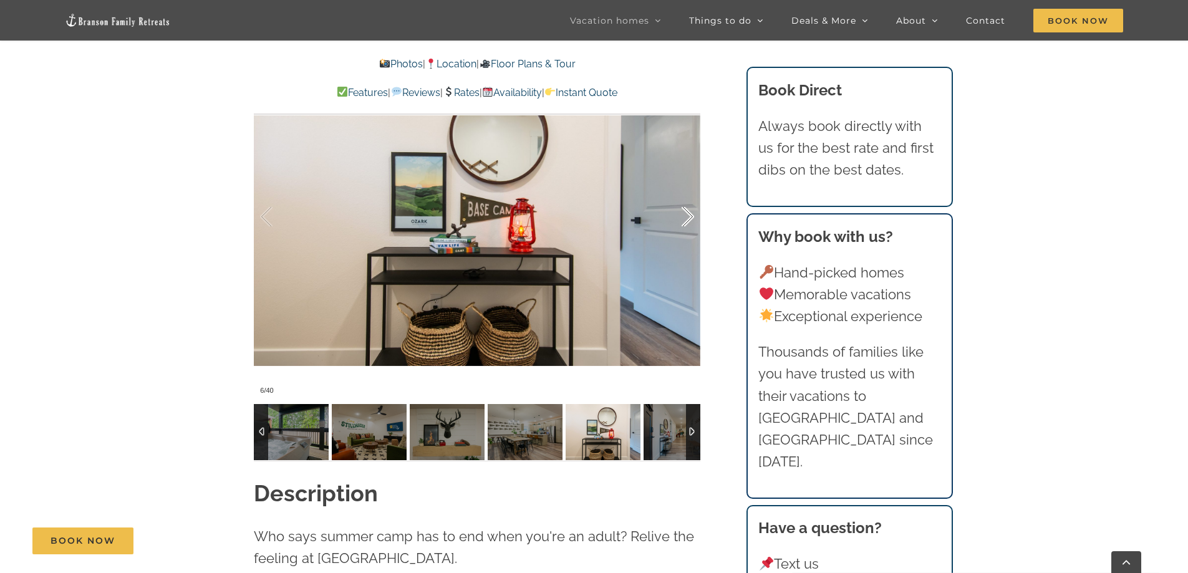
click at [689, 211] on div at bounding box center [674, 216] width 39 height 77
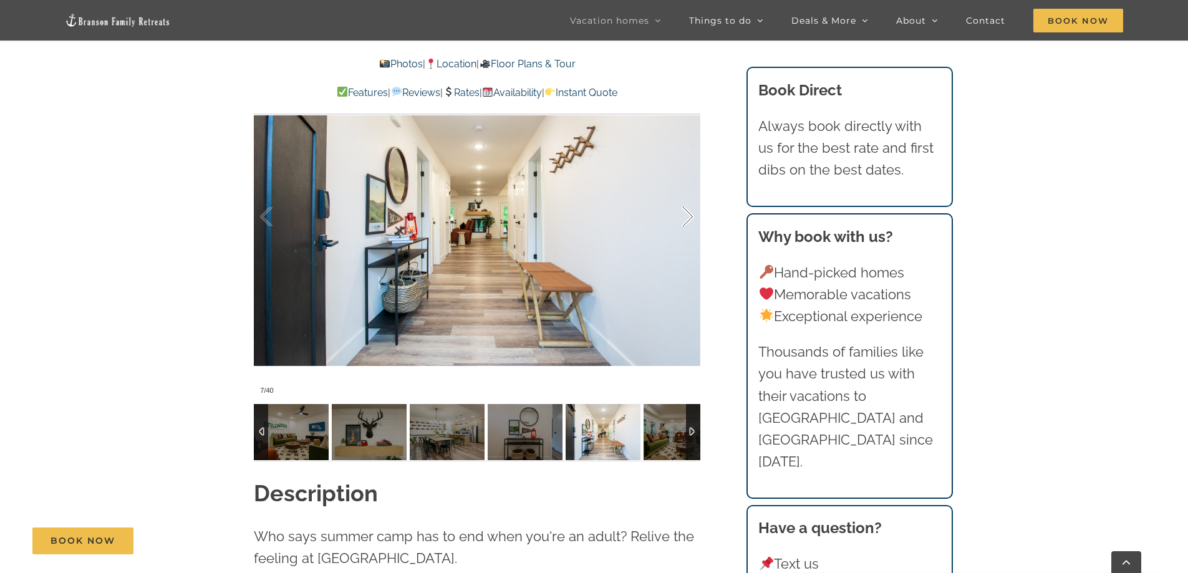
click at [689, 211] on div at bounding box center [674, 216] width 39 height 77
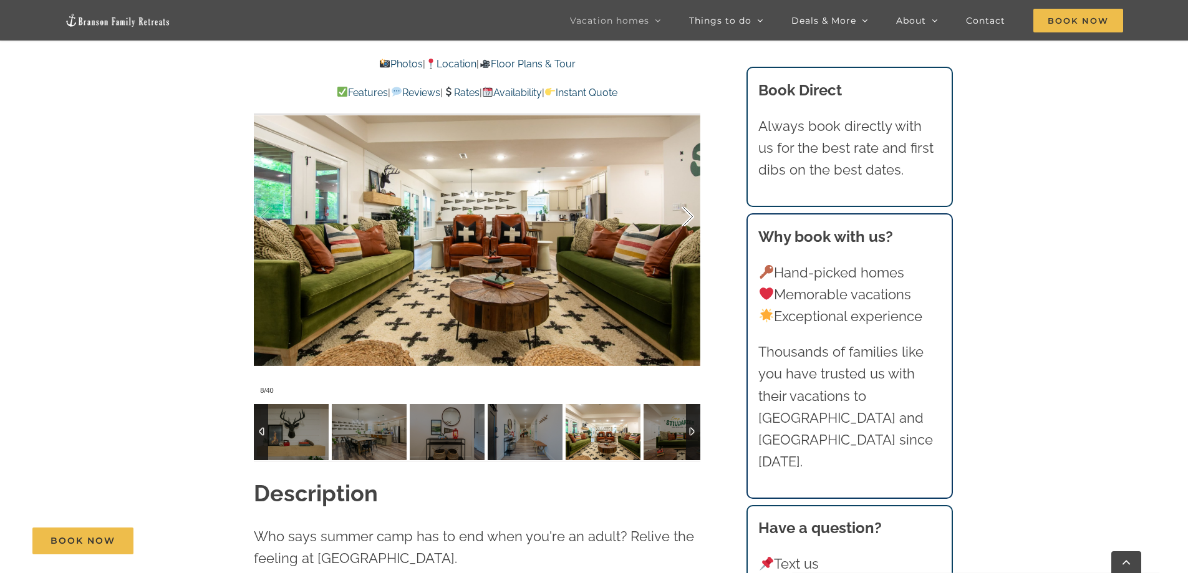
click at [689, 211] on div at bounding box center [674, 216] width 39 height 77
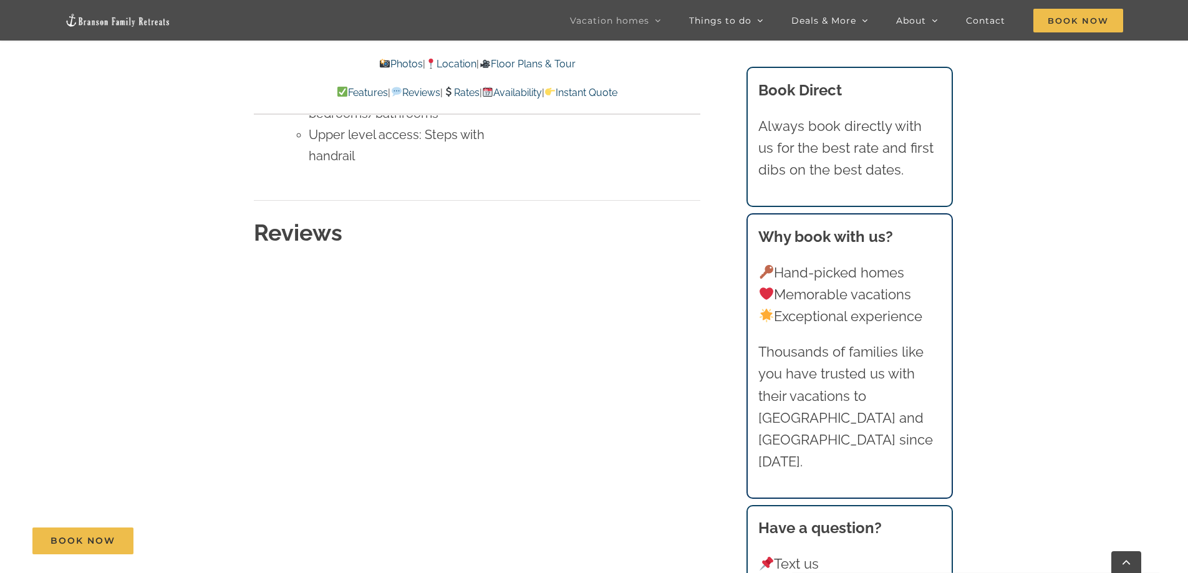
scroll to position [6152, 0]
